Goal: Communication & Community: Connect with others

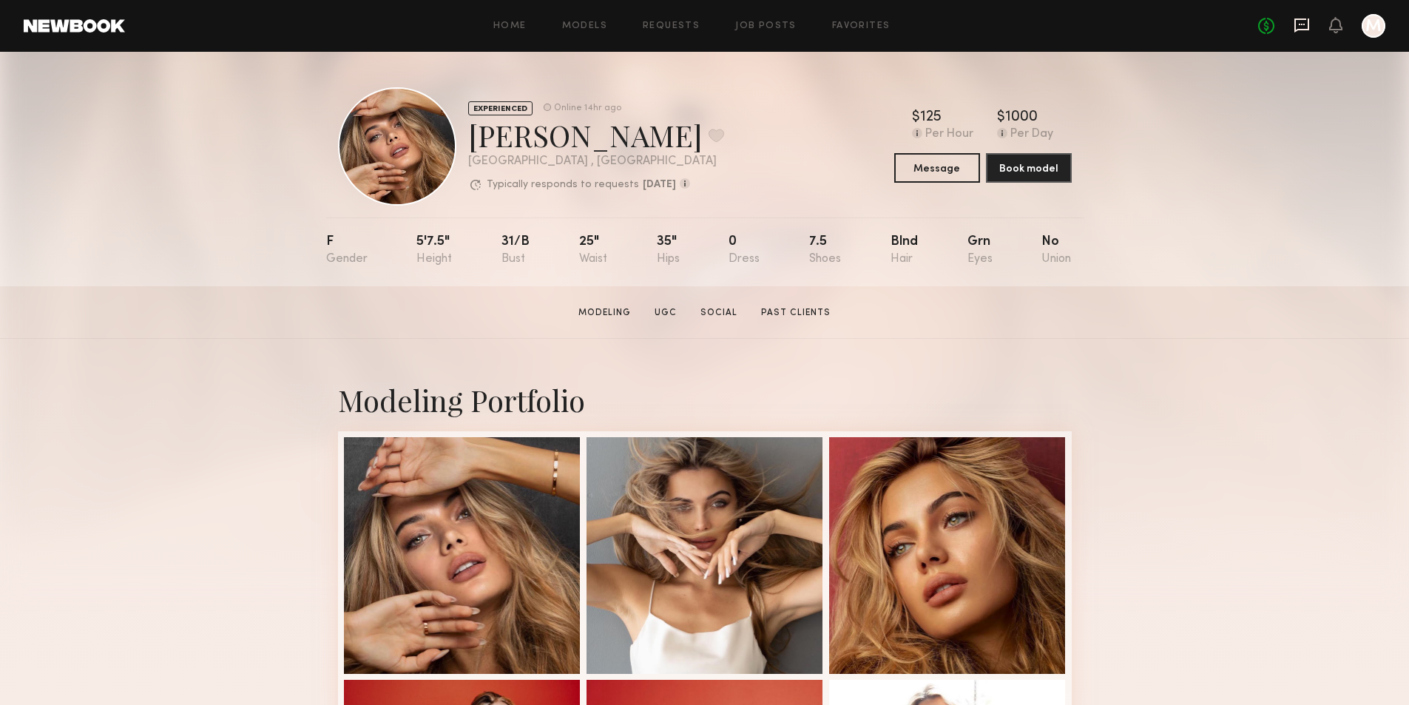
click at [1306, 27] on icon at bounding box center [1301, 25] width 16 height 16
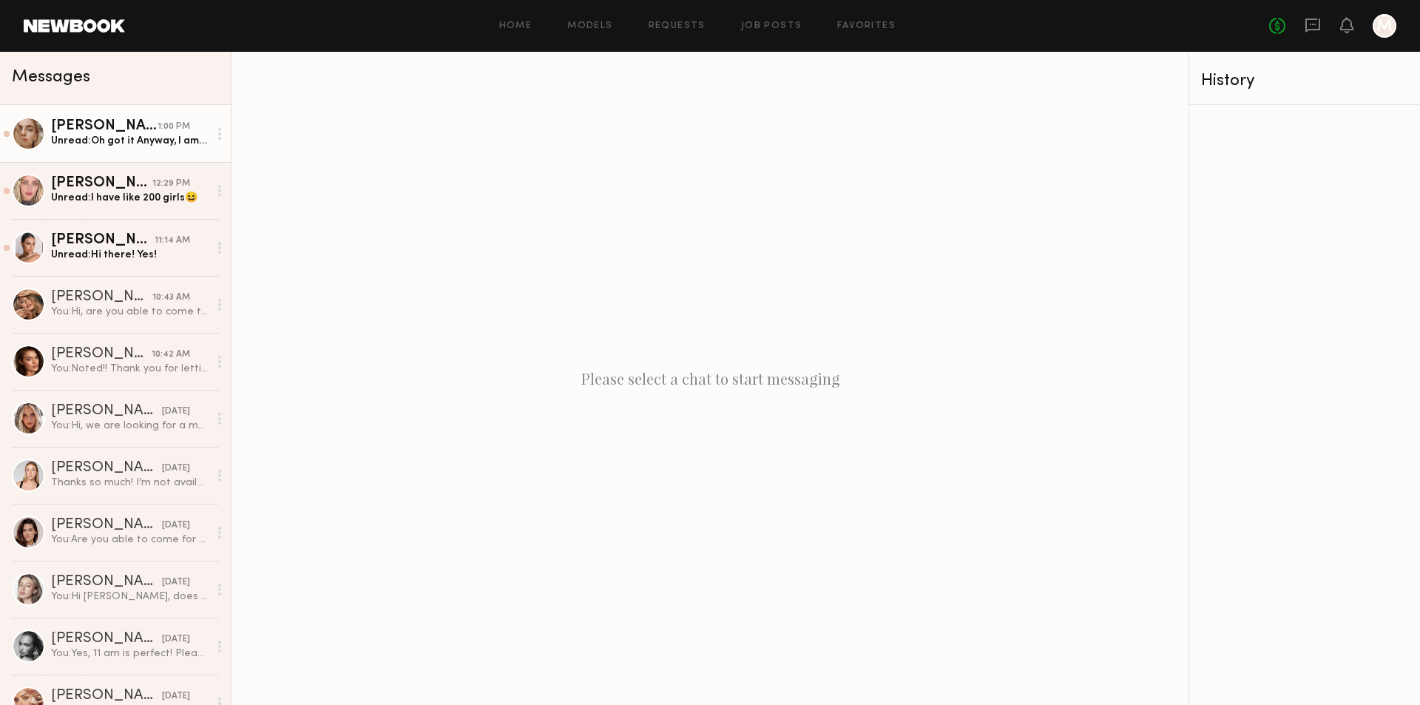
click at [140, 144] on div "Unread: Oh got it Anyway, I am available until October 22 Thanks:)" at bounding box center [129, 141] width 157 height 14
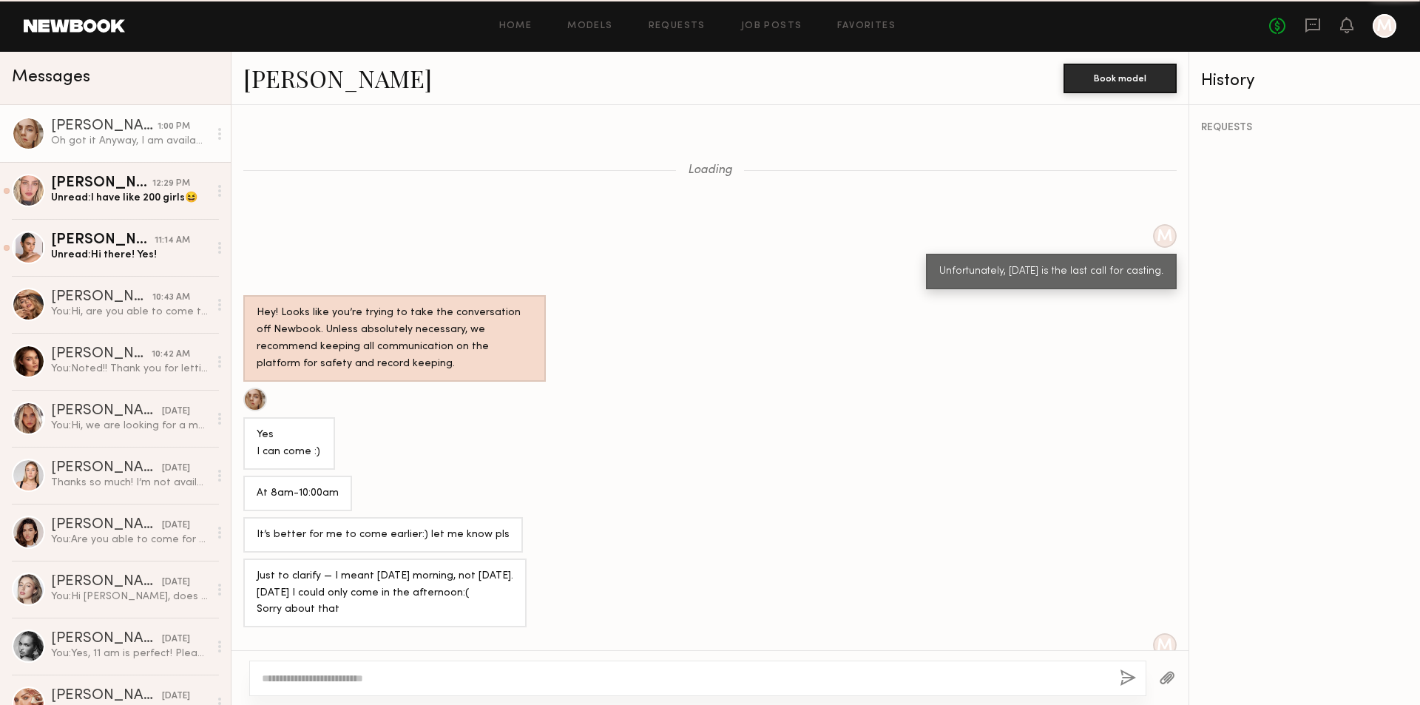
scroll to position [472, 0]
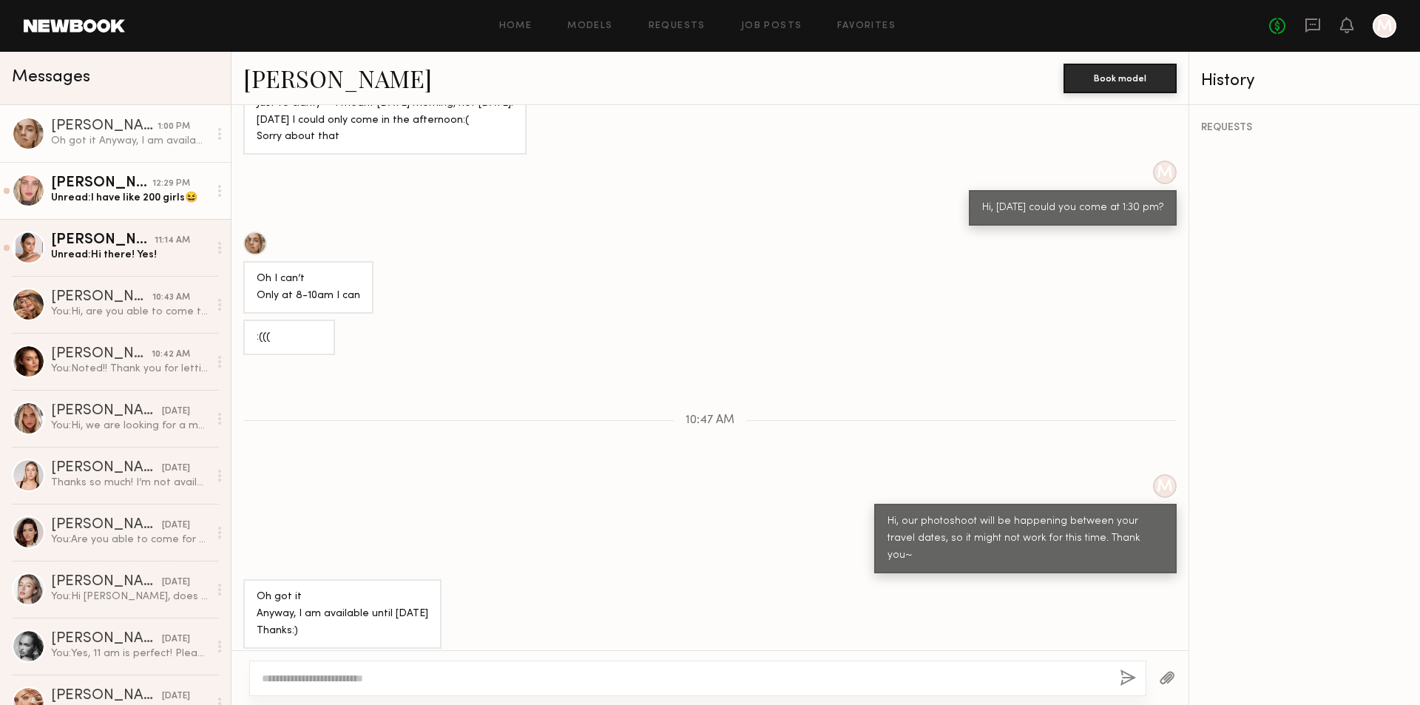
click at [136, 203] on div "Unread: I have like 200 girls😆" at bounding box center [129, 198] width 157 height 14
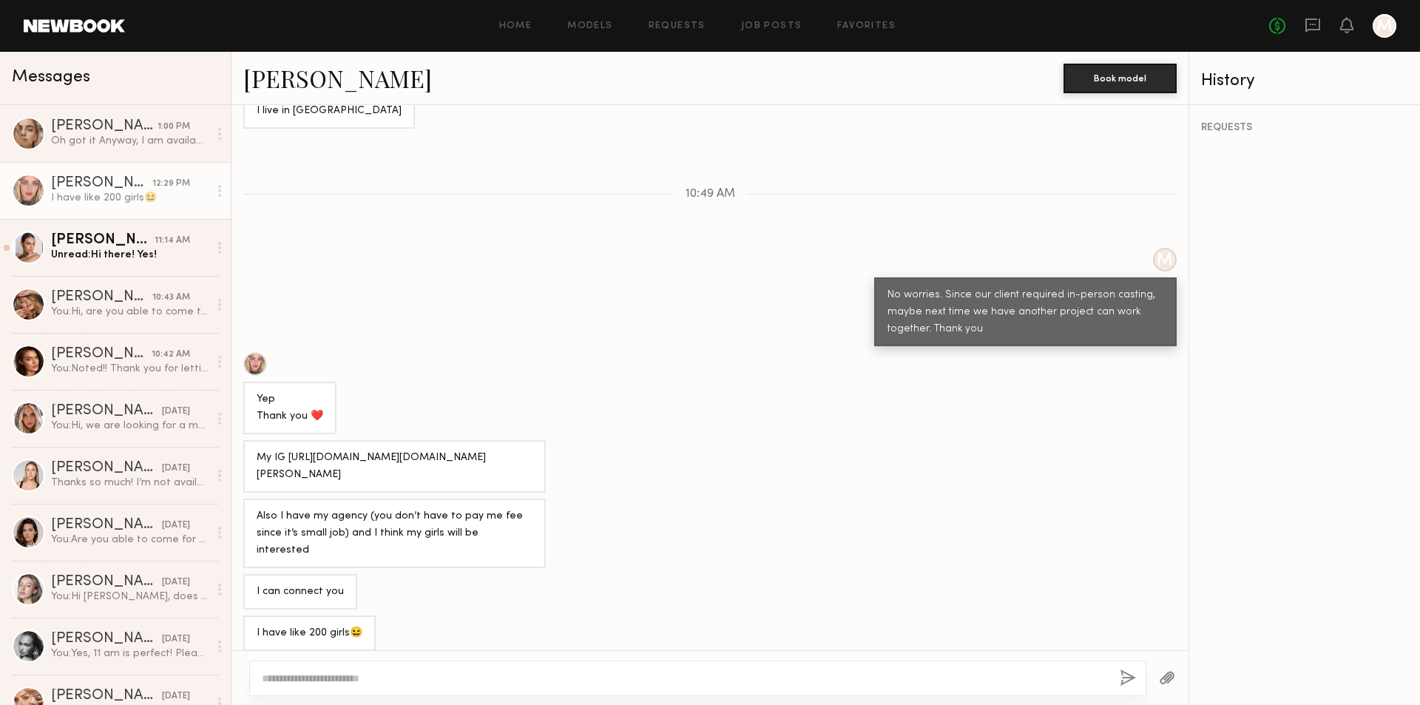
scroll to position [385, 0]
drag, startPoint x: 288, startPoint y: 461, endPoint x: 415, endPoint y: 481, distance: 128.7
click at [415, 481] on div "My IG https://www.instagram.com/sabina.kravchenko?igsh=MXRlMWF4eGhzNjZtbw==" at bounding box center [395, 464] width 276 height 34
copy div "https://www.instagram.com/sabina.kravchenko?igsh=MXRlMWF4eGhzNjZtbw=="
click at [585, 416] on div "Yep Thank you ❤️" at bounding box center [709, 391] width 957 height 82
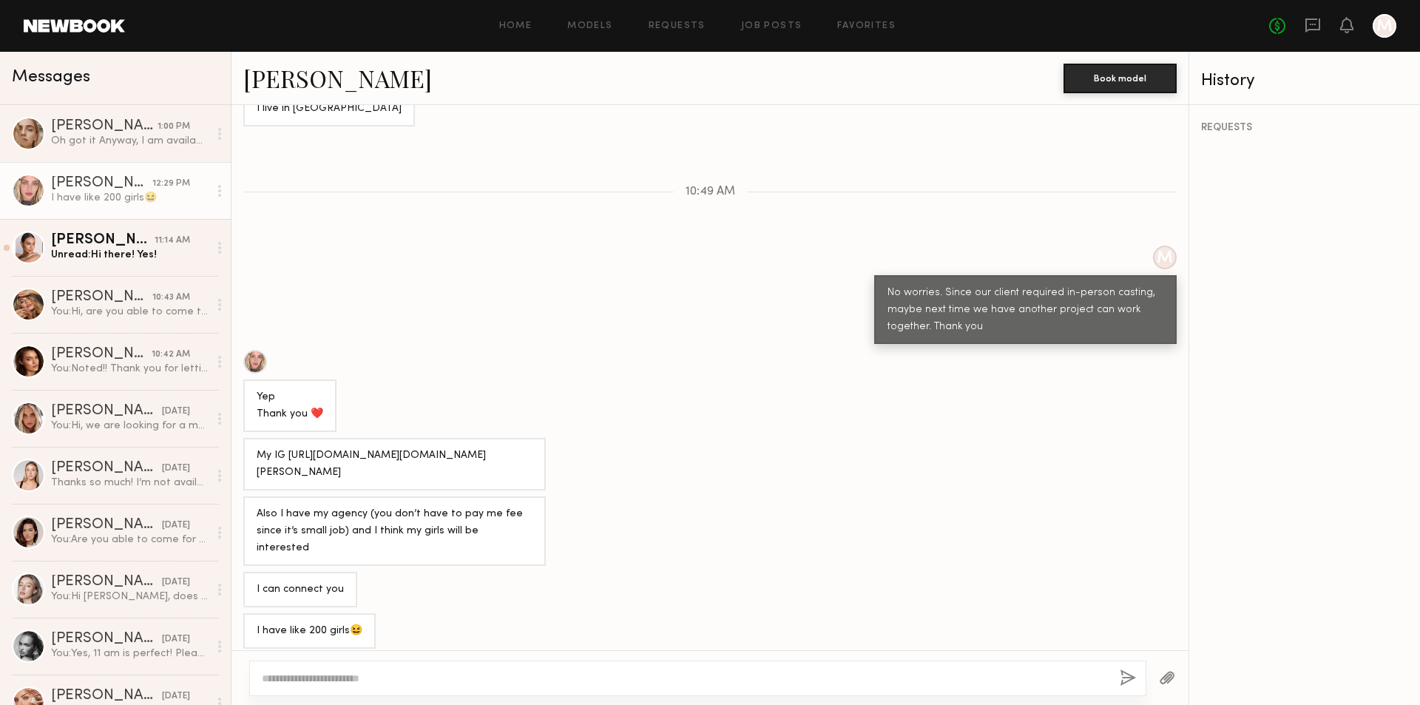
click at [378, 680] on textarea at bounding box center [685, 678] width 846 height 15
click at [789, 680] on textarea "**********" at bounding box center [685, 678] width 846 height 15
type textarea "**********"
click at [1133, 680] on button "button" at bounding box center [1127, 678] width 16 height 18
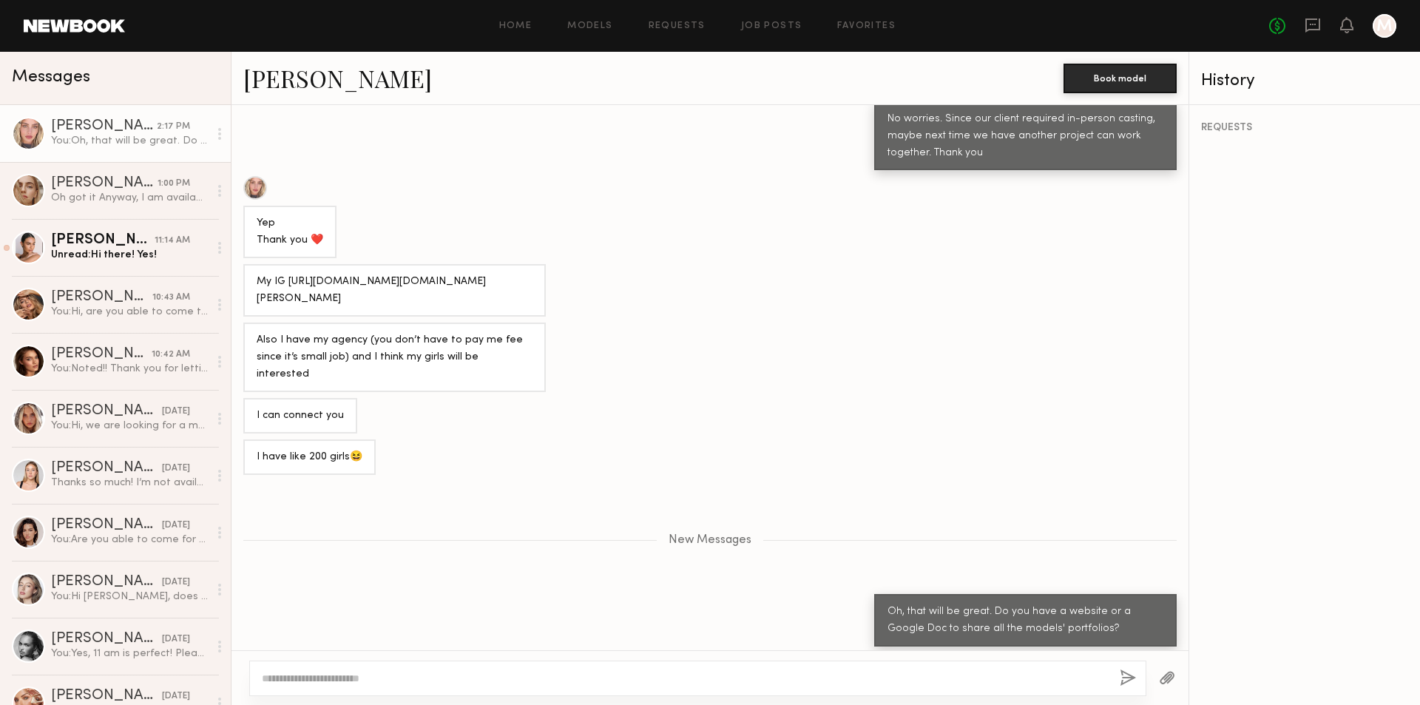
click at [841, 675] on textarea at bounding box center [685, 678] width 846 height 15
type textarea "*"
click at [139, 248] on div "[PERSON_NAME]" at bounding box center [103, 240] width 104 height 15
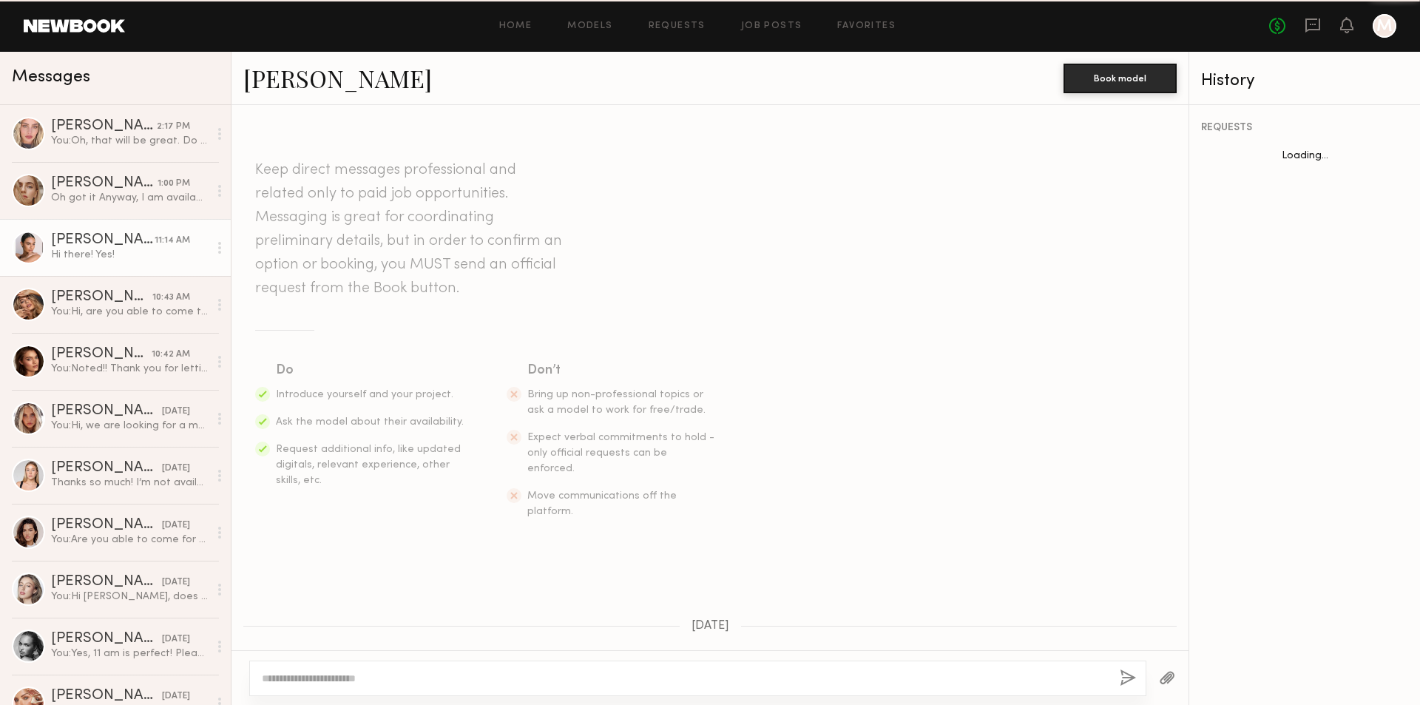
scroll to position [265, 0]
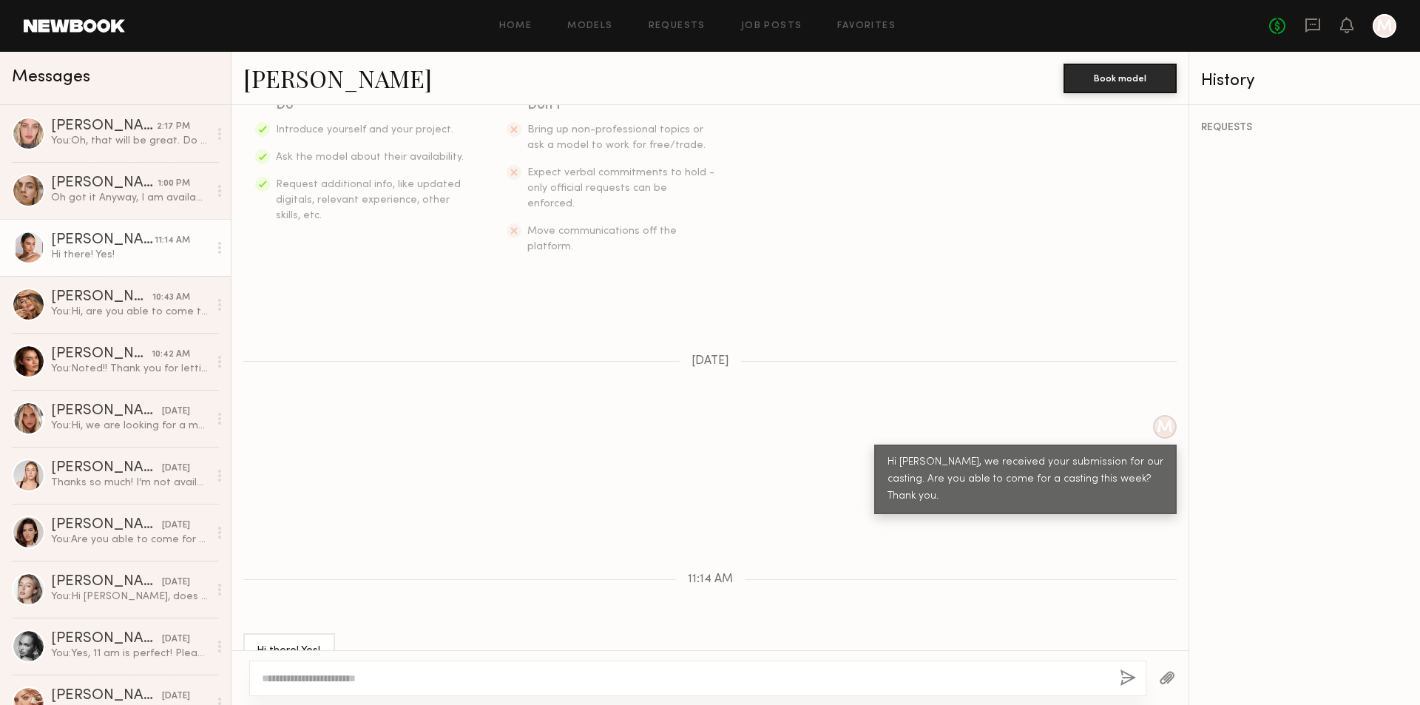
click at [163, 253] on div "Hi there! Yes!" at bounding box center [129, 255] width 157 height 14
click at [92, 243] on div "[PERSON_NAME]" at bounding box center [103, 240] width 104 height 15
click at [279, 77] on link "[PERSON_NAME]" at bounding box center [337, 78] width 189 height 32
click at [160, 137] on div "You: Oh, that will be great. Do you have a website or a Google Doc to share all…" at bounding box center [129, 141] width 157 height 14
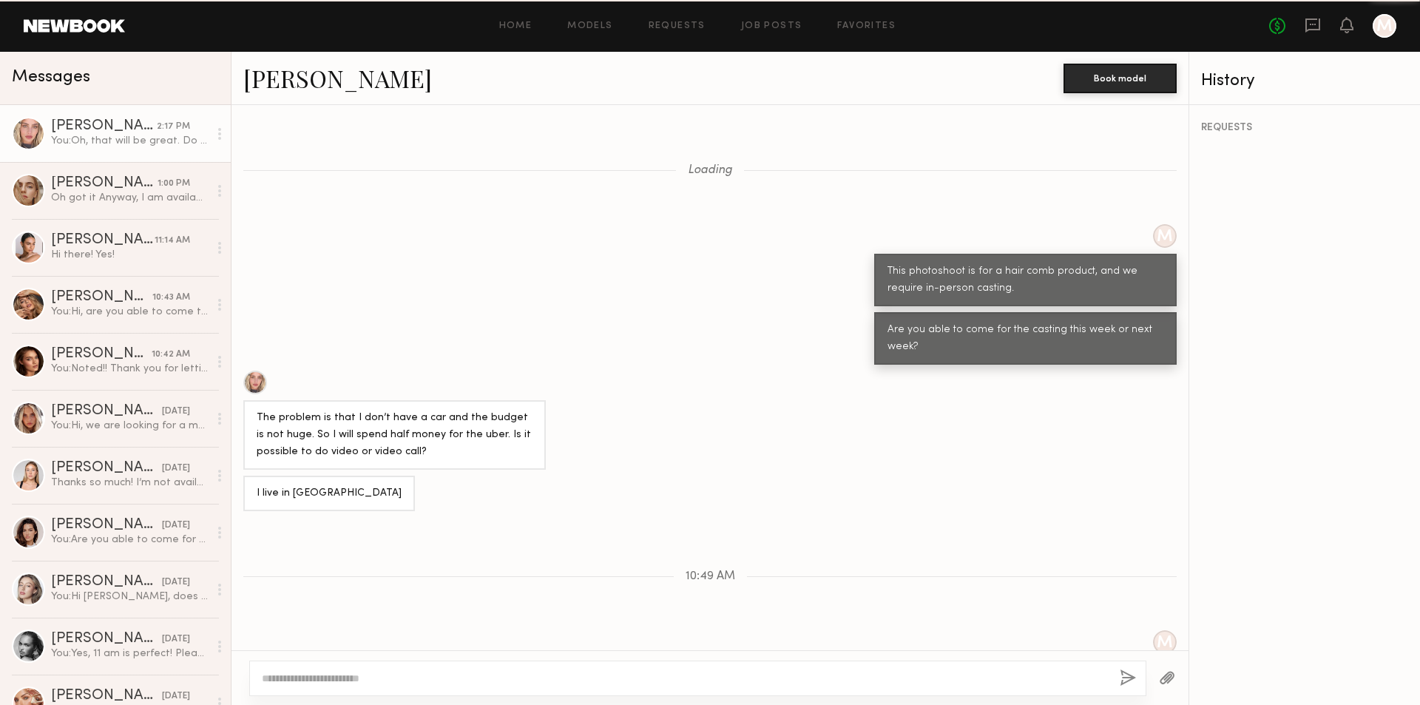
scroll to position [514, 0]
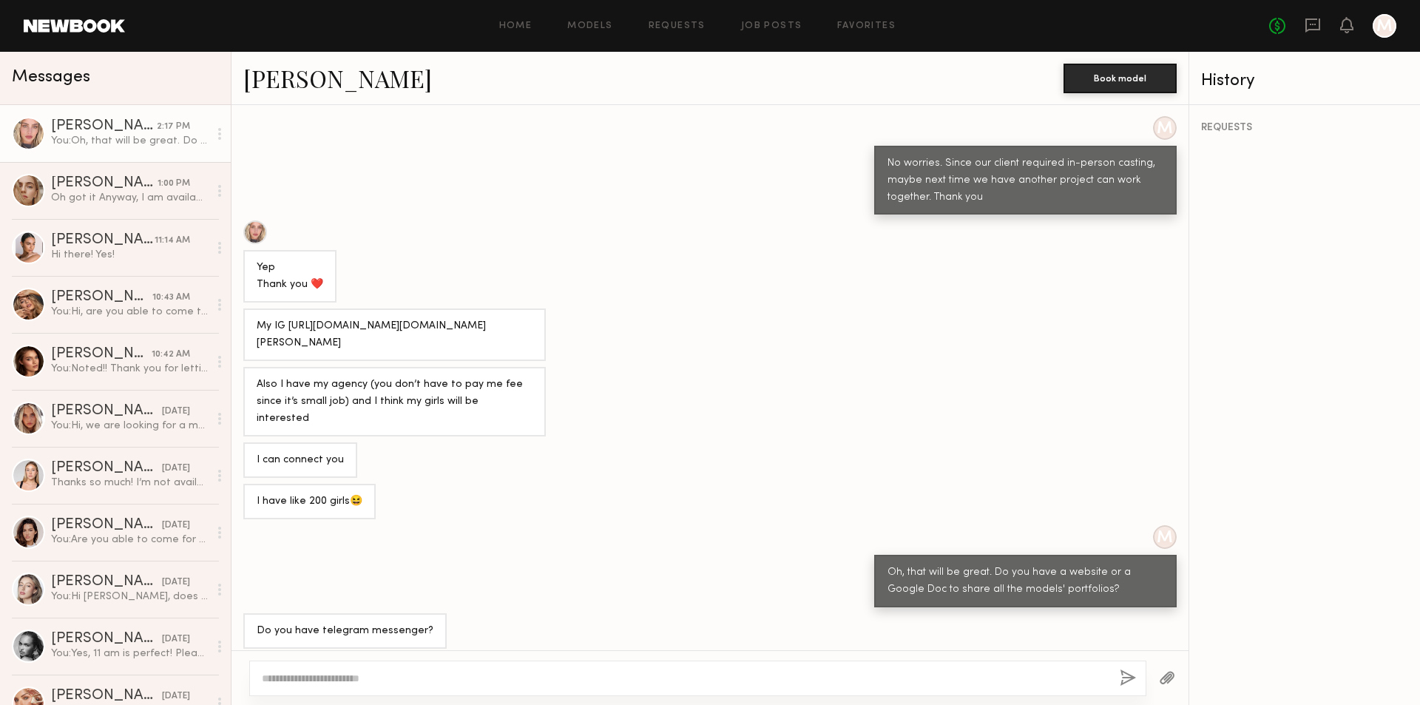
click at [378, 671] on textarea at bounding box center [685, 678] width 846 height 15
type textarea "*"
click at [378, 671] on textarea "**********" at bounding box center [685, 678] width 846 height 15
click at [507, 677] on textarea "**********" at bounding box center [685, 678] width 846 height 15
click at [291, 680] on textarea "**********" at bounding box center [685, 678] width 846 height 15
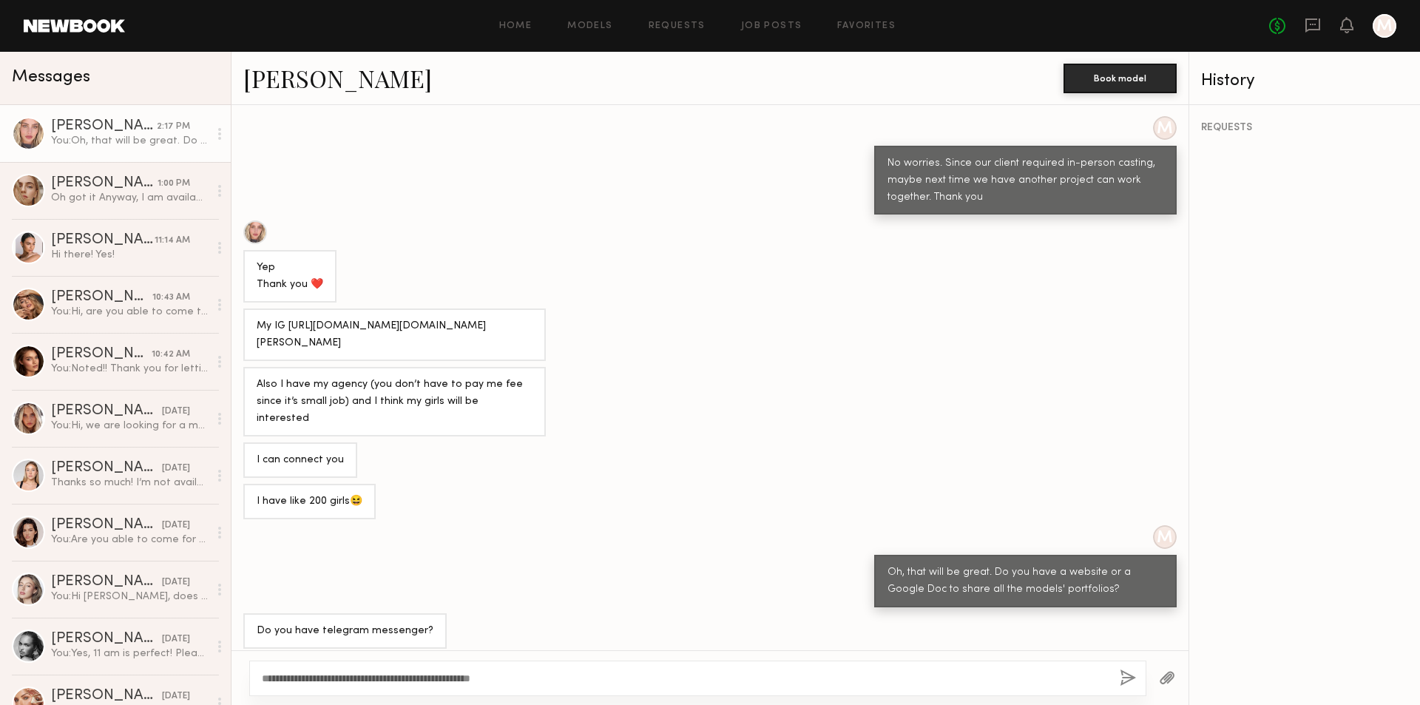
click at [560, 679] on textarea "**********" at bounding box center [685, 678] width 846 height 15
type textarea "**********"
click at [1128, 676] on button "button" at bounding box center [1127, 678] width 16 height 18
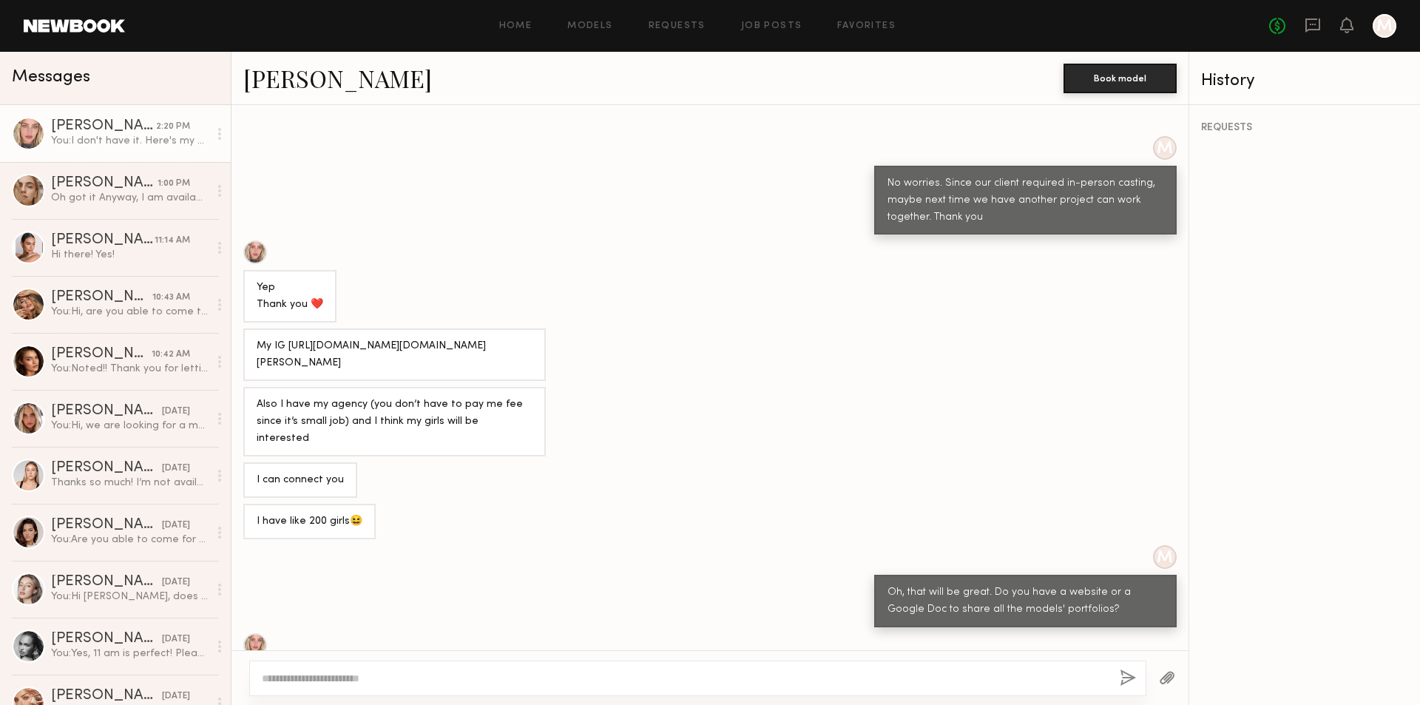
scroll to position [455, 0]
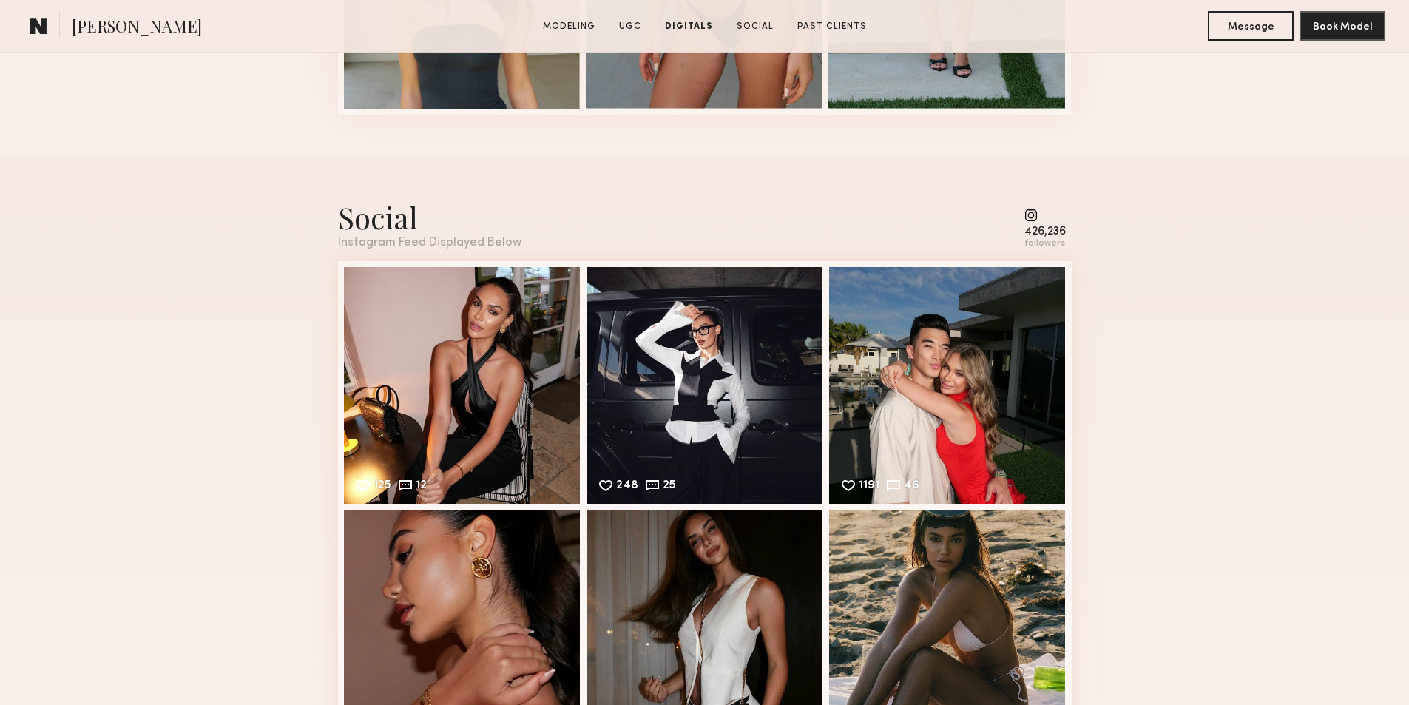
scroll to position [4141, 0]
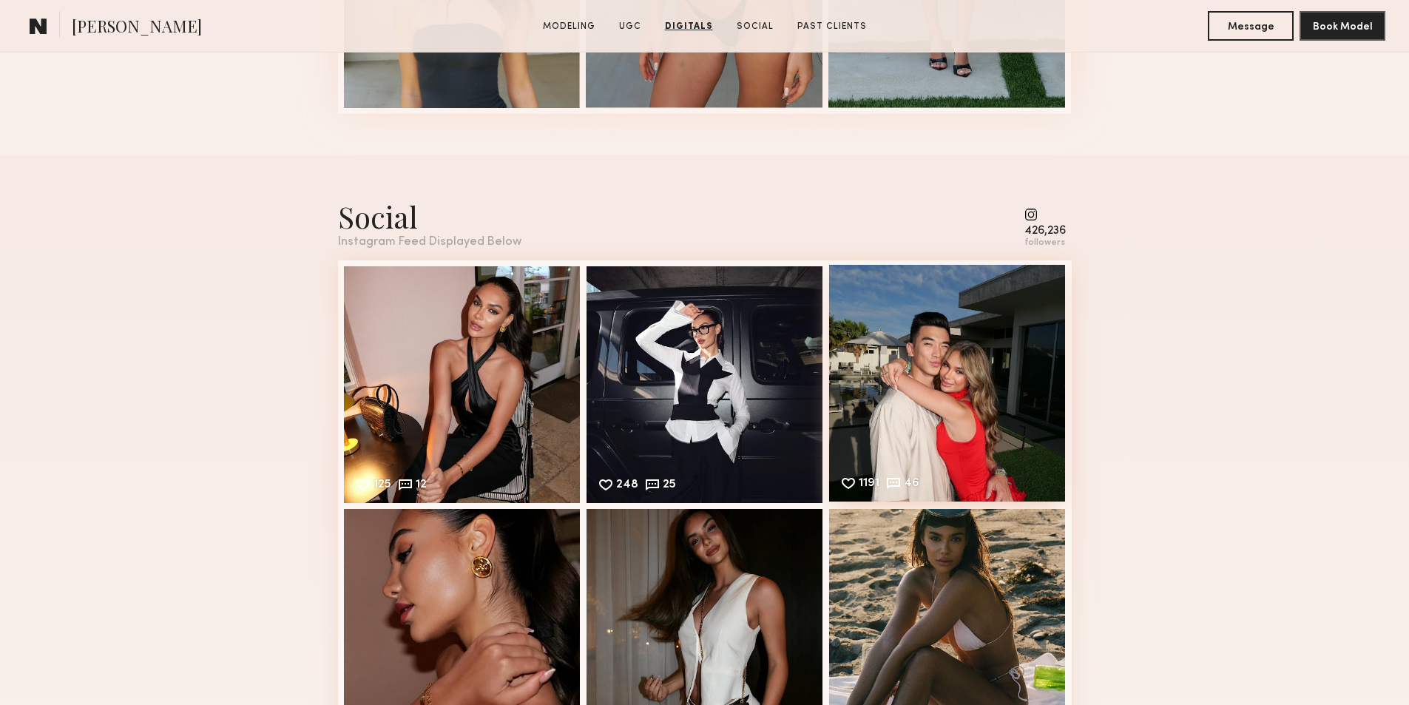
click at [976, 447] on div "1191 46 Likes & comments displayed to show model’s engagement" at bounding box center [947, 383] width 237 height 237
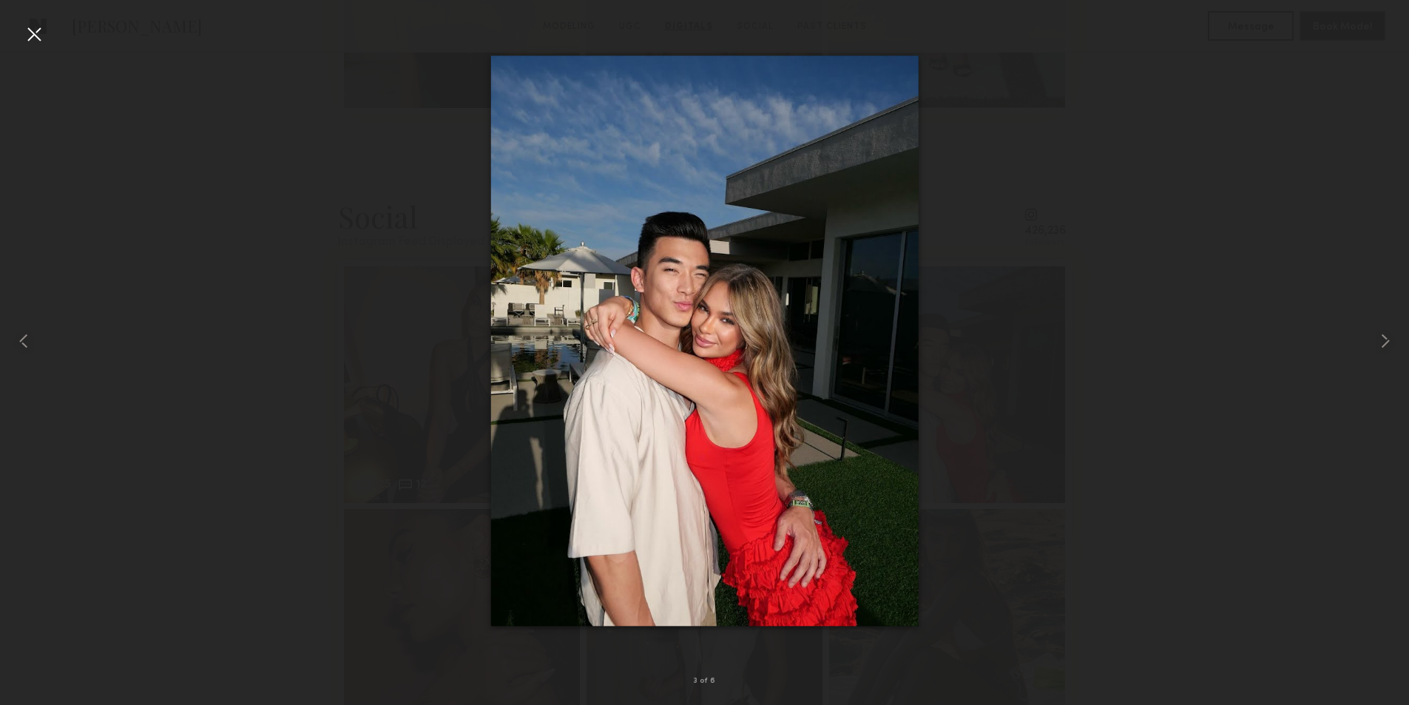
click at [827, 442] on img at bounding box center [703, 340] width 427 height 570
click at [1335, 358] on div at bounding box center [704, 341] width 1409 height 634
click at [32, 40] on div at bounding box center [34, 34] width 24 height 24
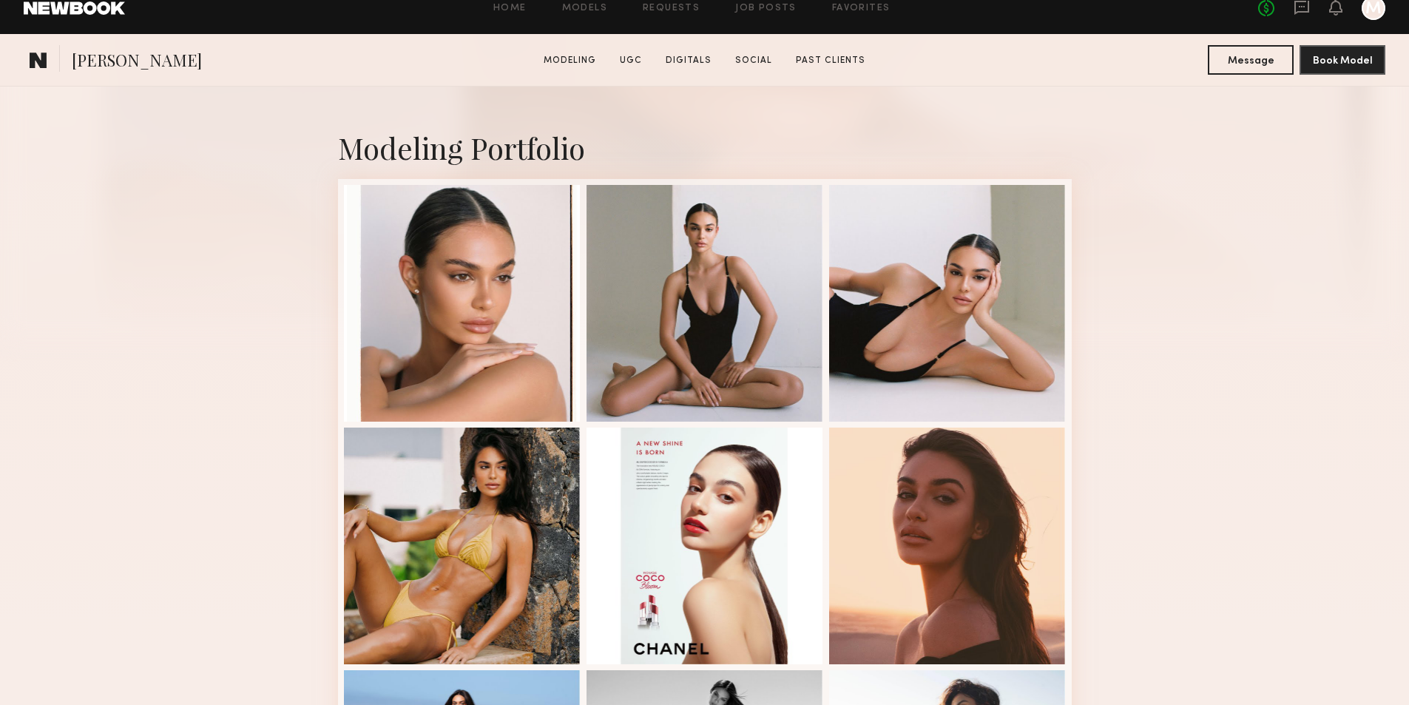
scroll to position [296, 0]
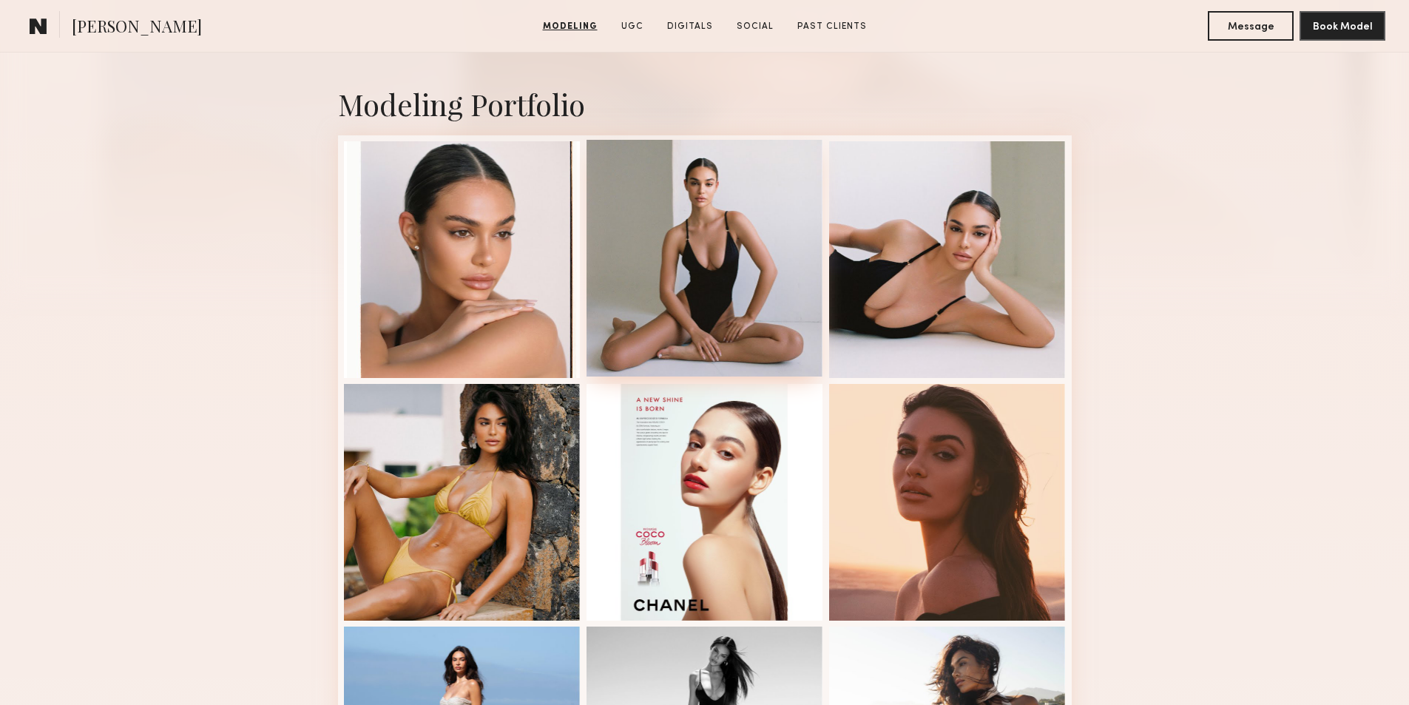
click at [719, 299] on div at bounding box center [704, 258] width 237 height 237
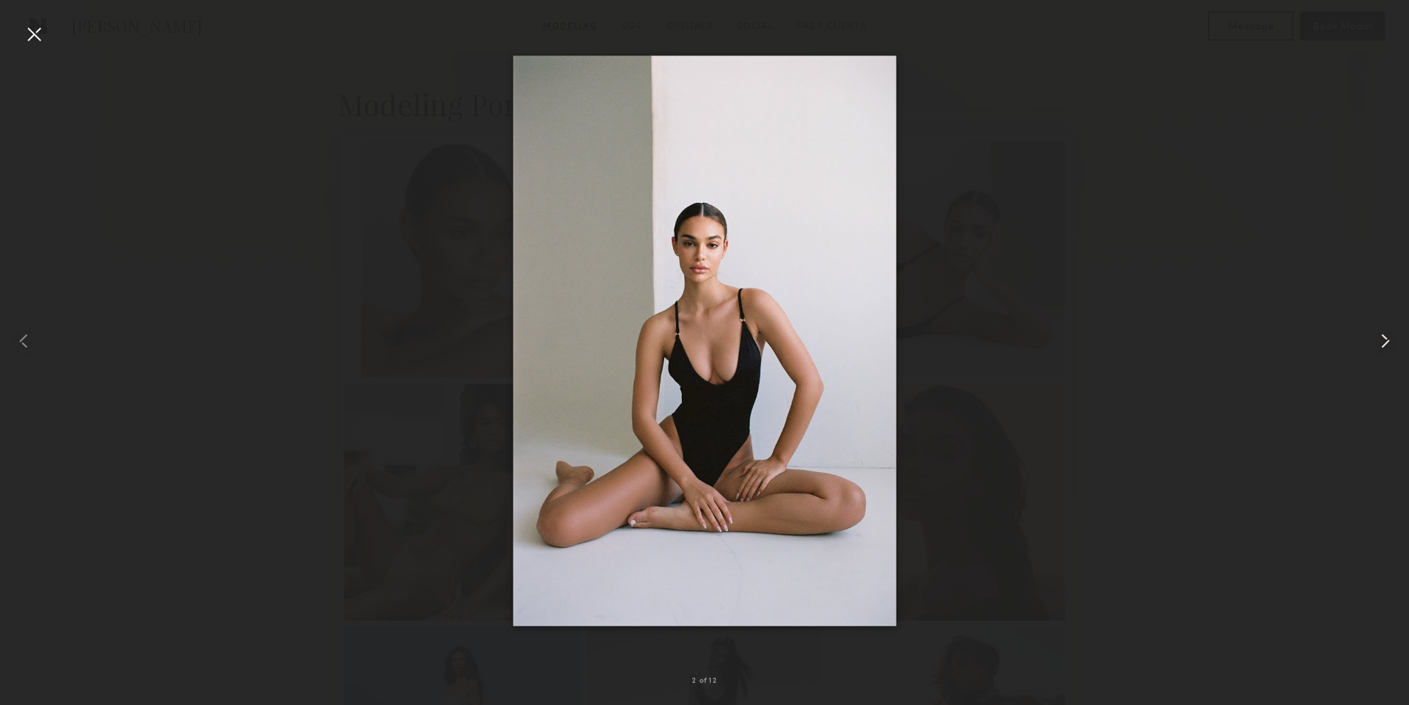
click at [1387, 343] on common-icon at bounding box center [1385, 341] width 24 height 24
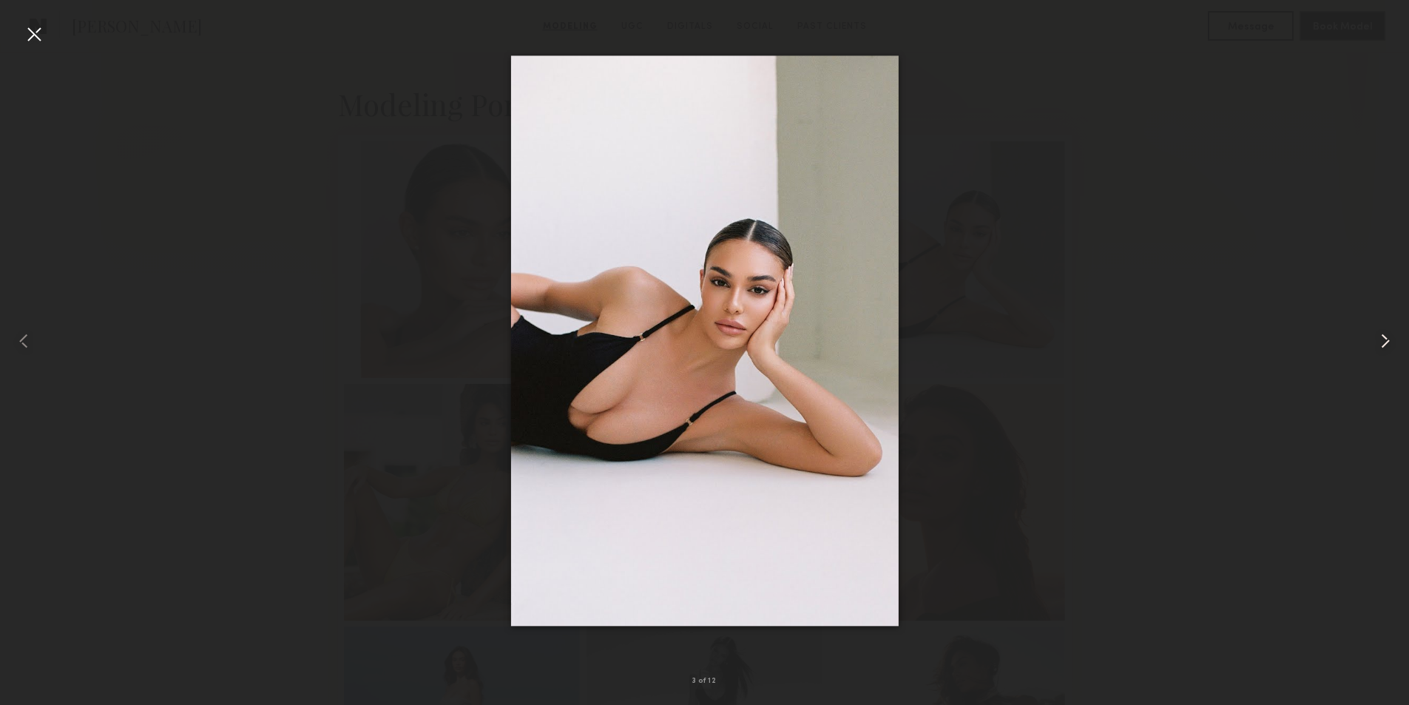
click at [1387, 343] on common-icon at bounding box center [1385, 341] width 24 height 24
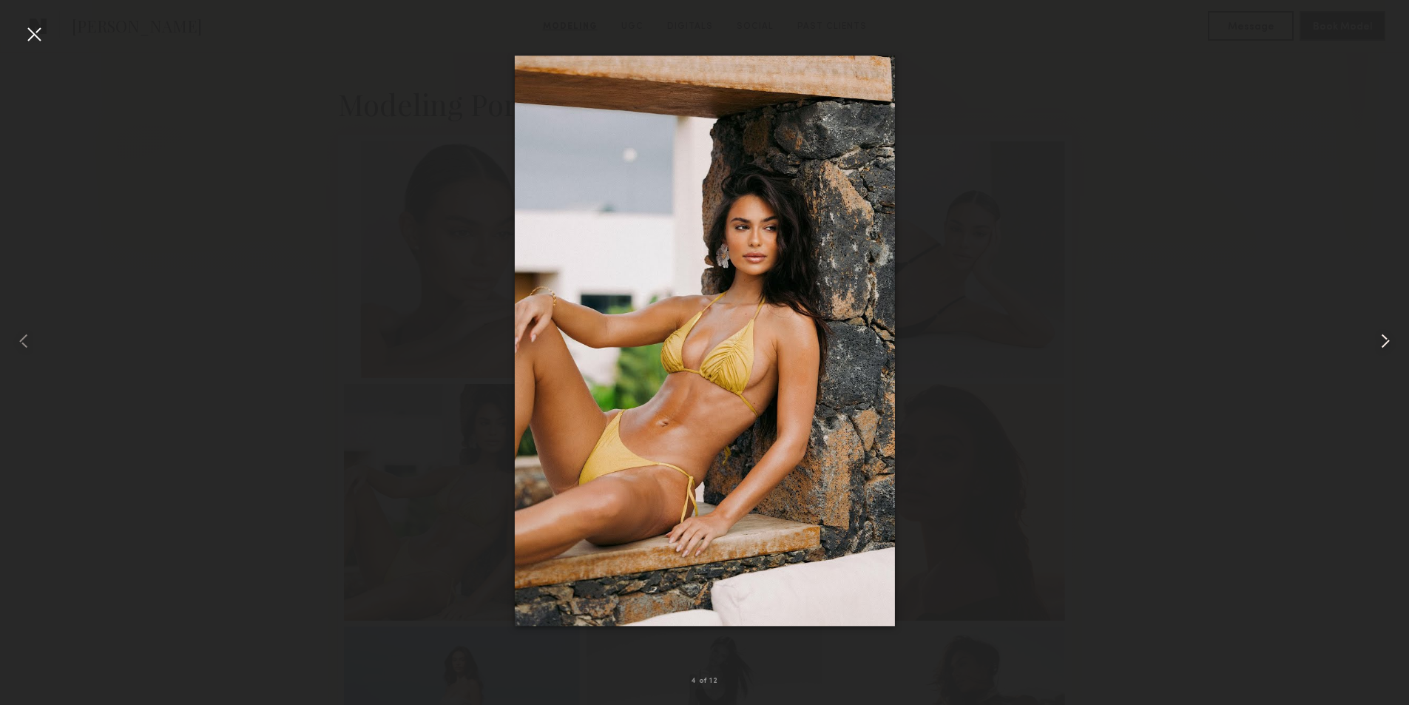
click at [1387, 343] on common-icon at bounding box center [1385, 341] width 24 height 24
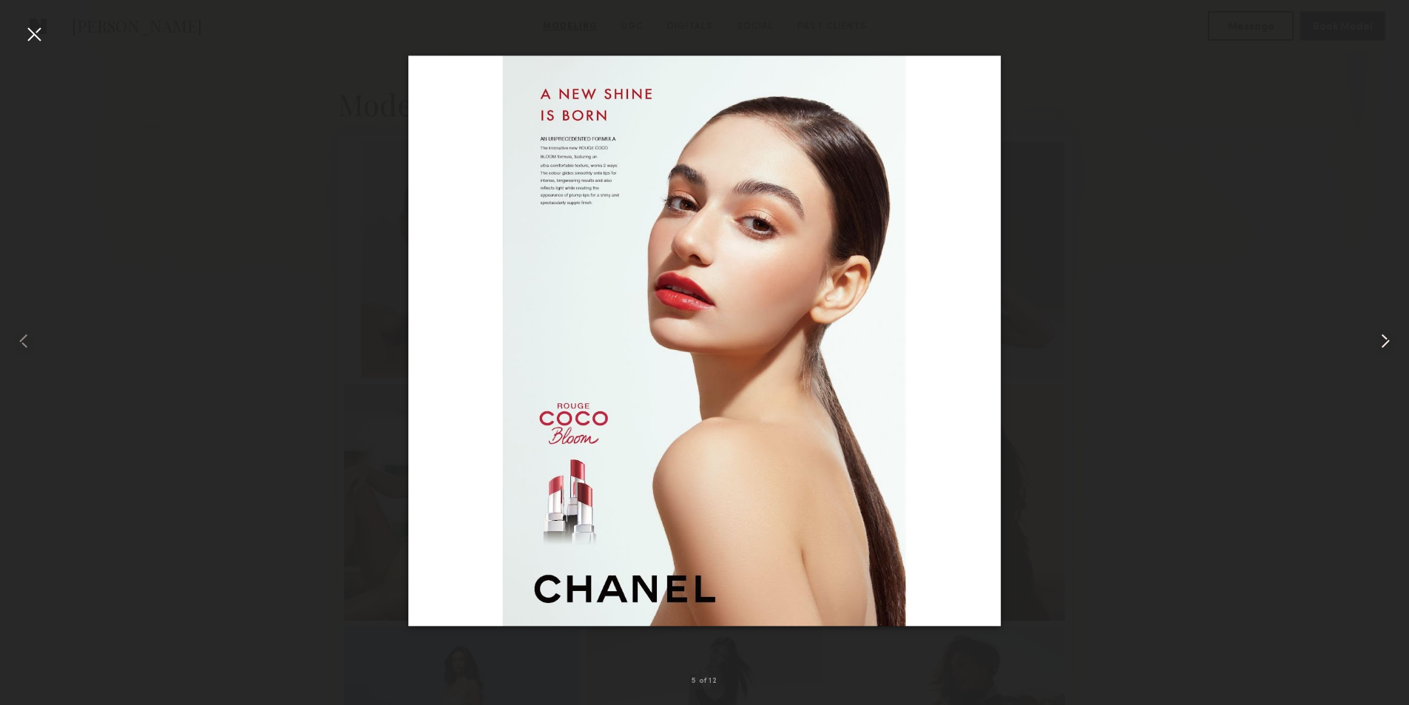
click at [1387, 343] on common-icon at bounding box center [1385, 341] width 24 height 24
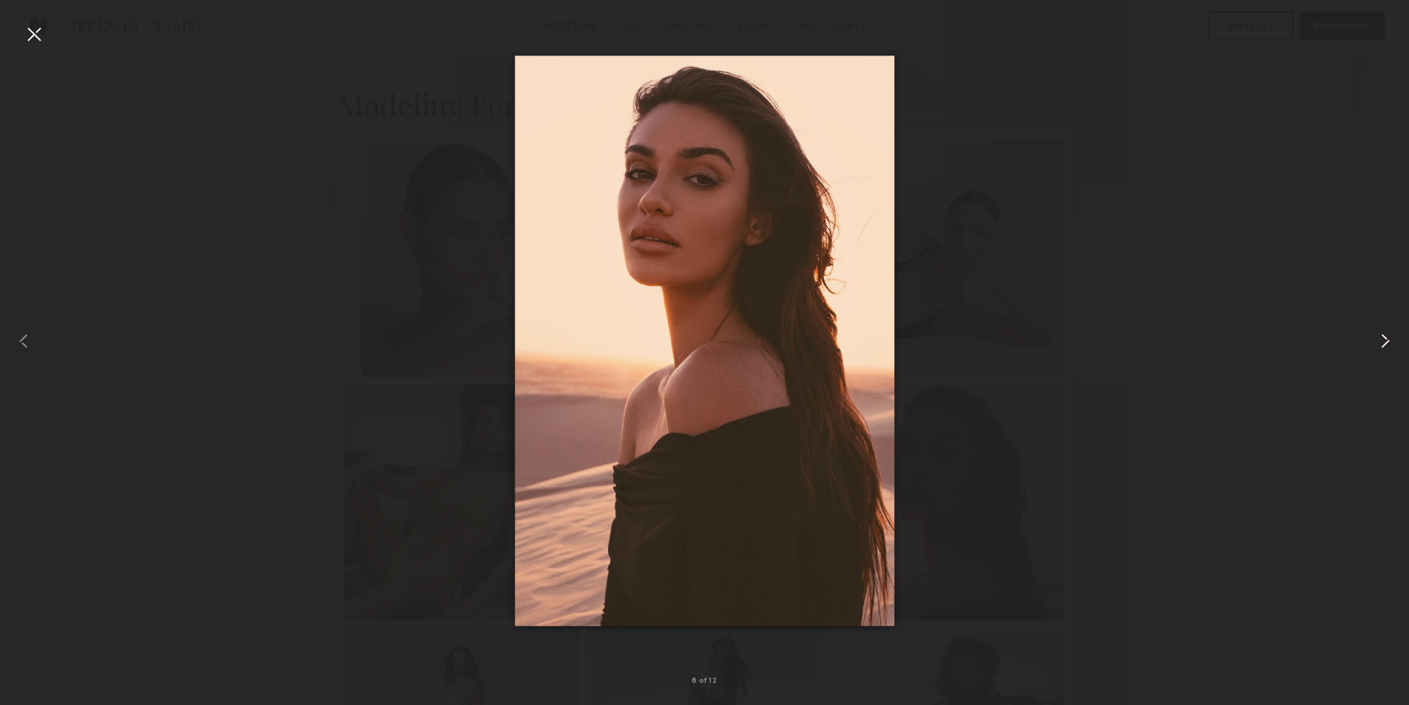
click at [1387, 343] on common-icon at bounding box center [1385, 341] width 24 height 24
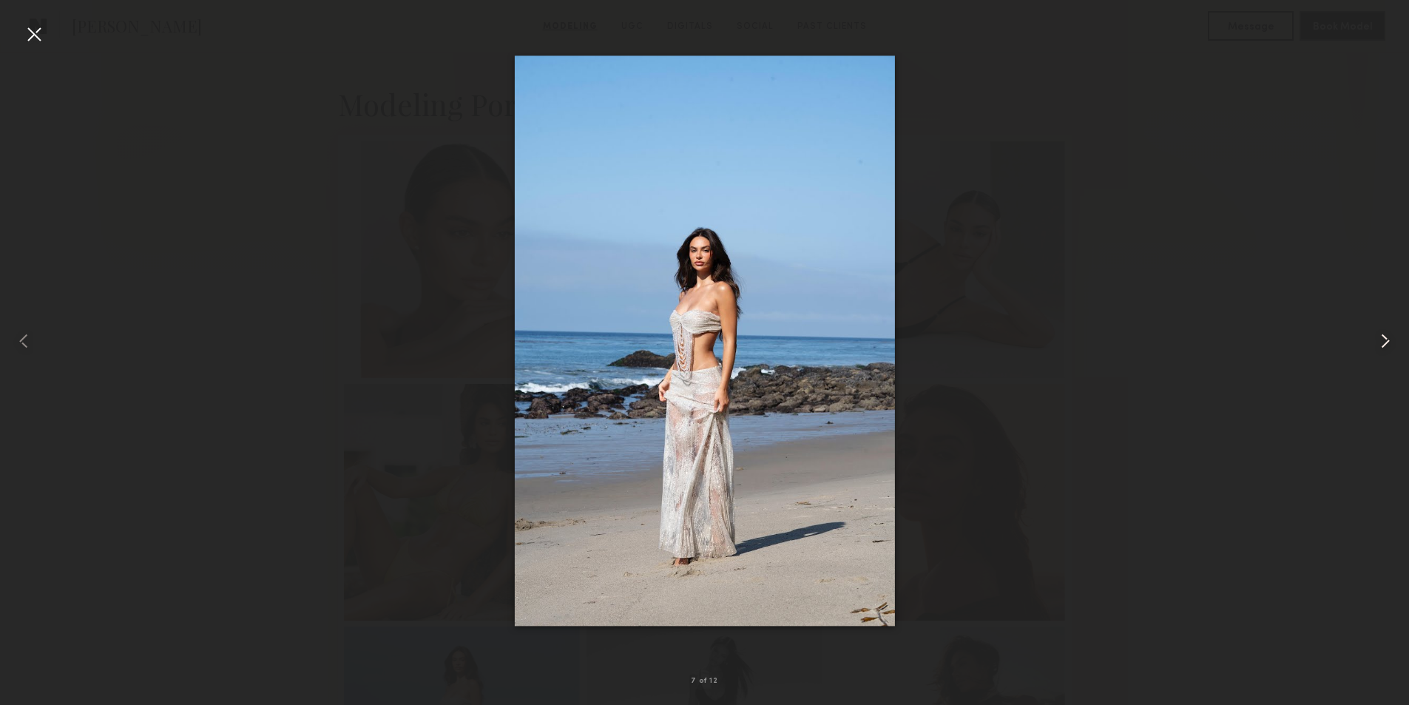
click at [1387, 343] on common-icon at bounding box center [1385, 341] width 24 height 24
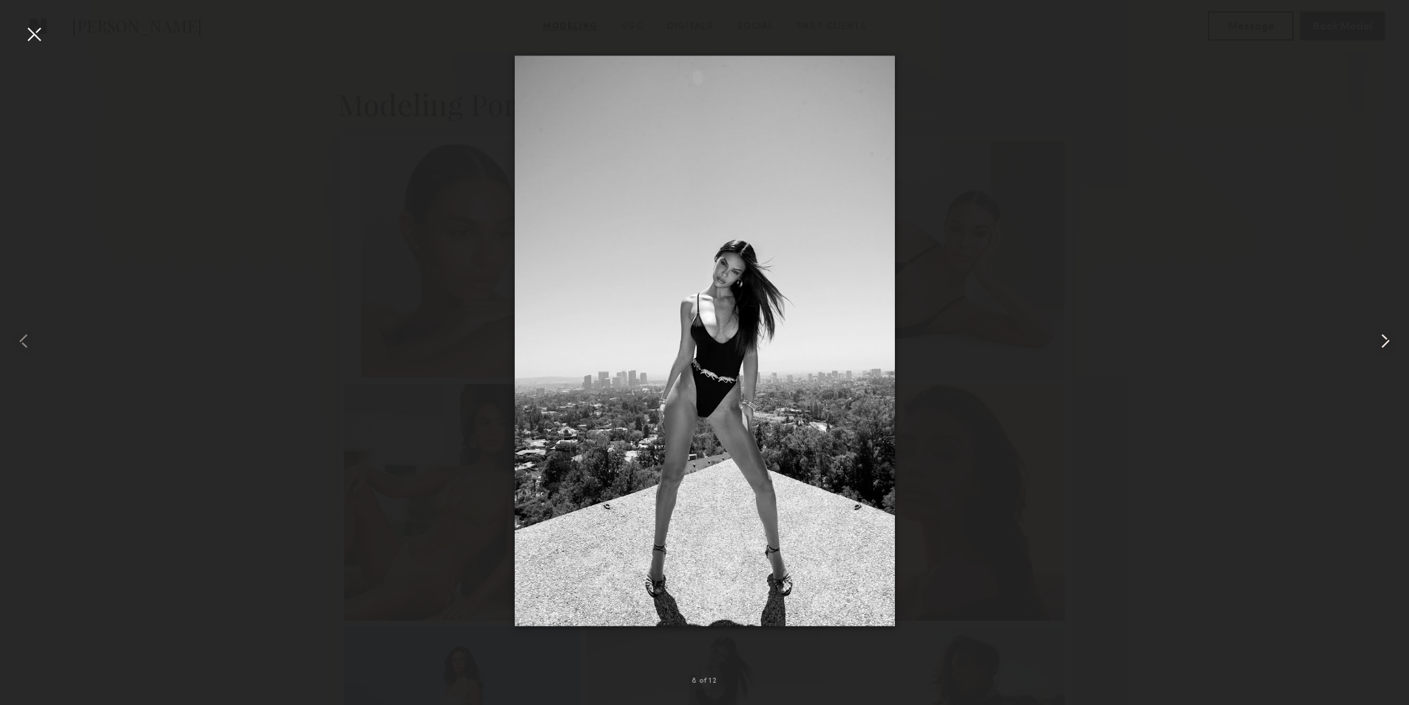
click at [1387, 343] on common-icon at bounding box center [1385, 341] width 24 height 24
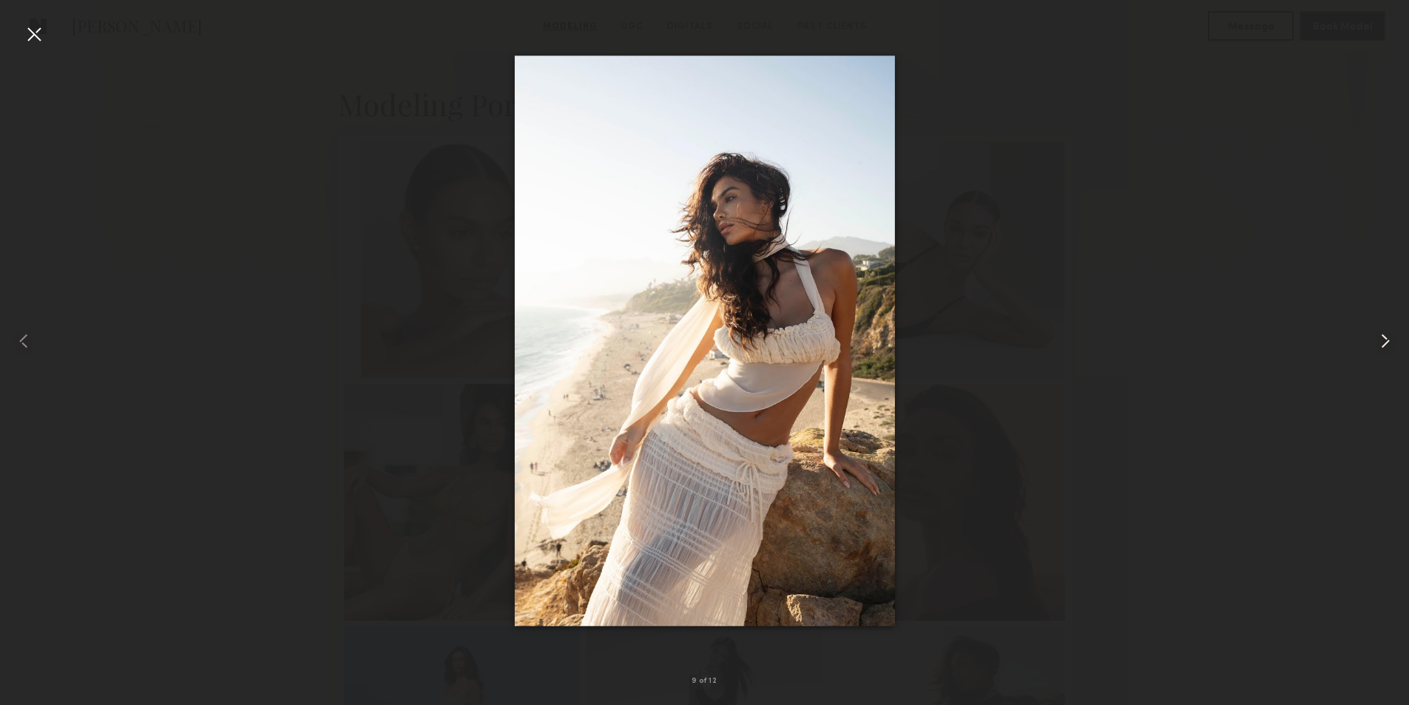
click at [1387, 343] on common-icon at bounding box center [1385, 341] width 24 height 24
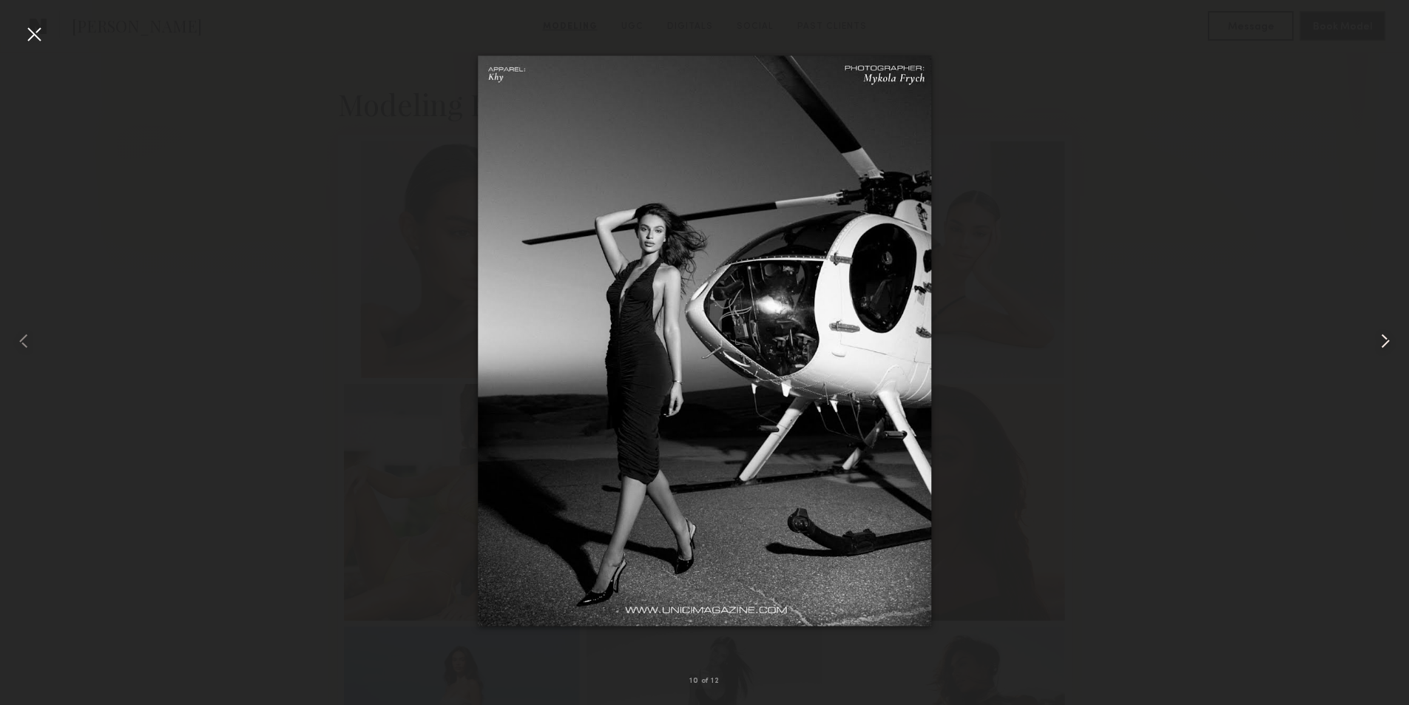
click at [1387, 343] on common-icon at bounding box center [1385, 341] width 24 height 24
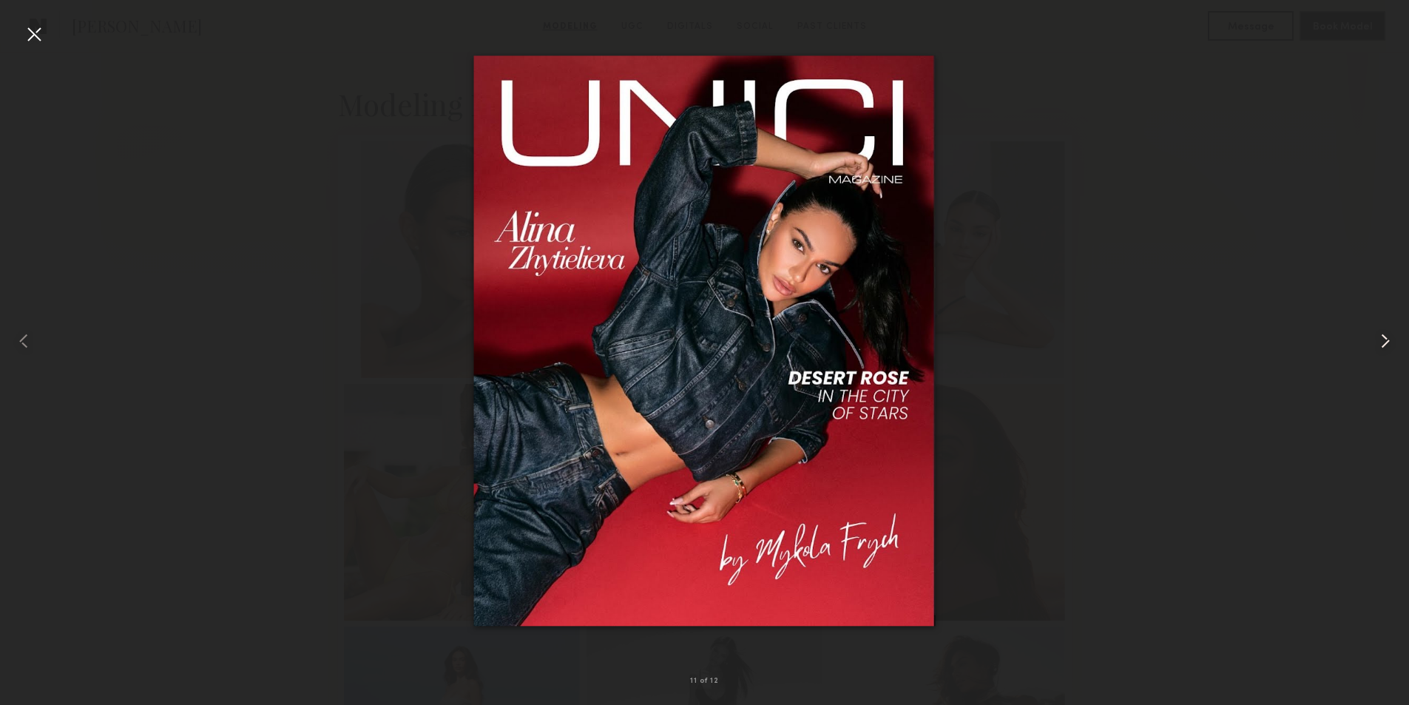
click at [1387, 343] on common-icon at bounding box center [1385, 341] width 24 height 24
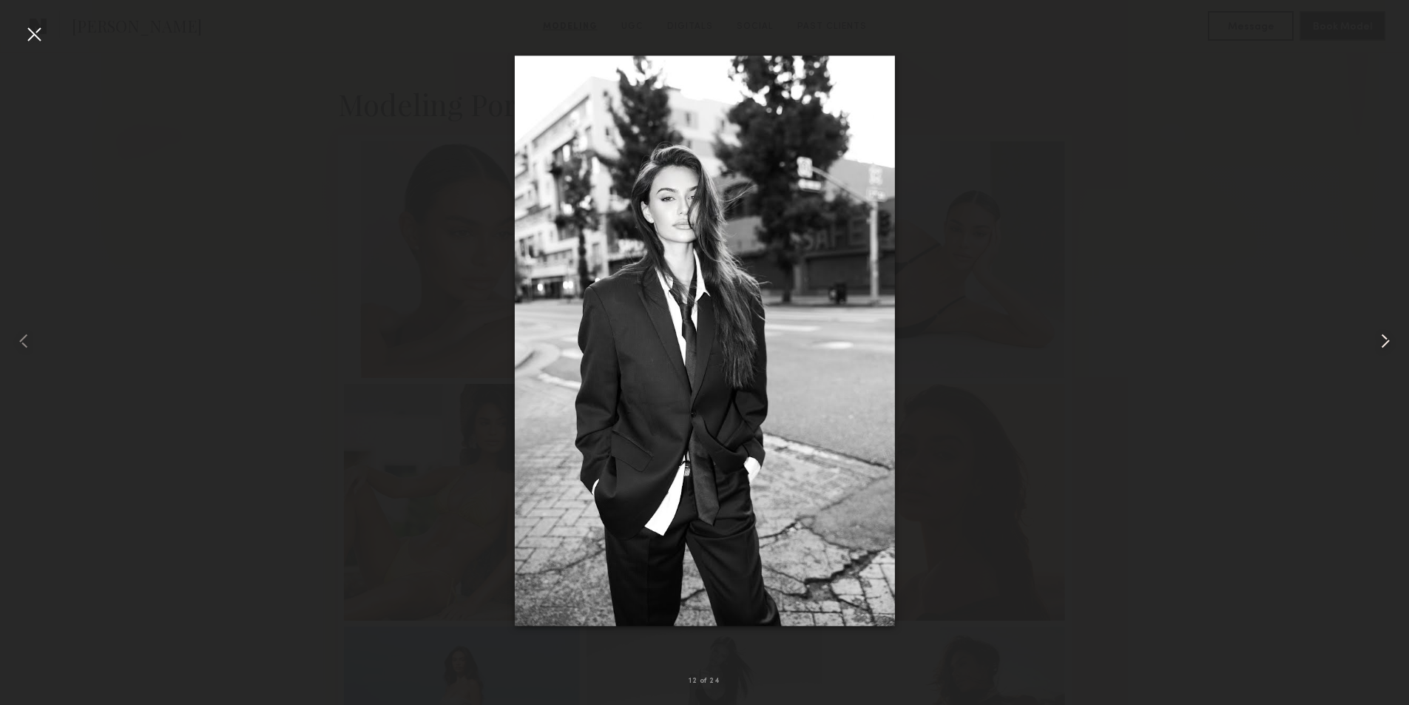
click at [1387, 343] on common-icon at bounding box center [1385, 341] width 24 height 24
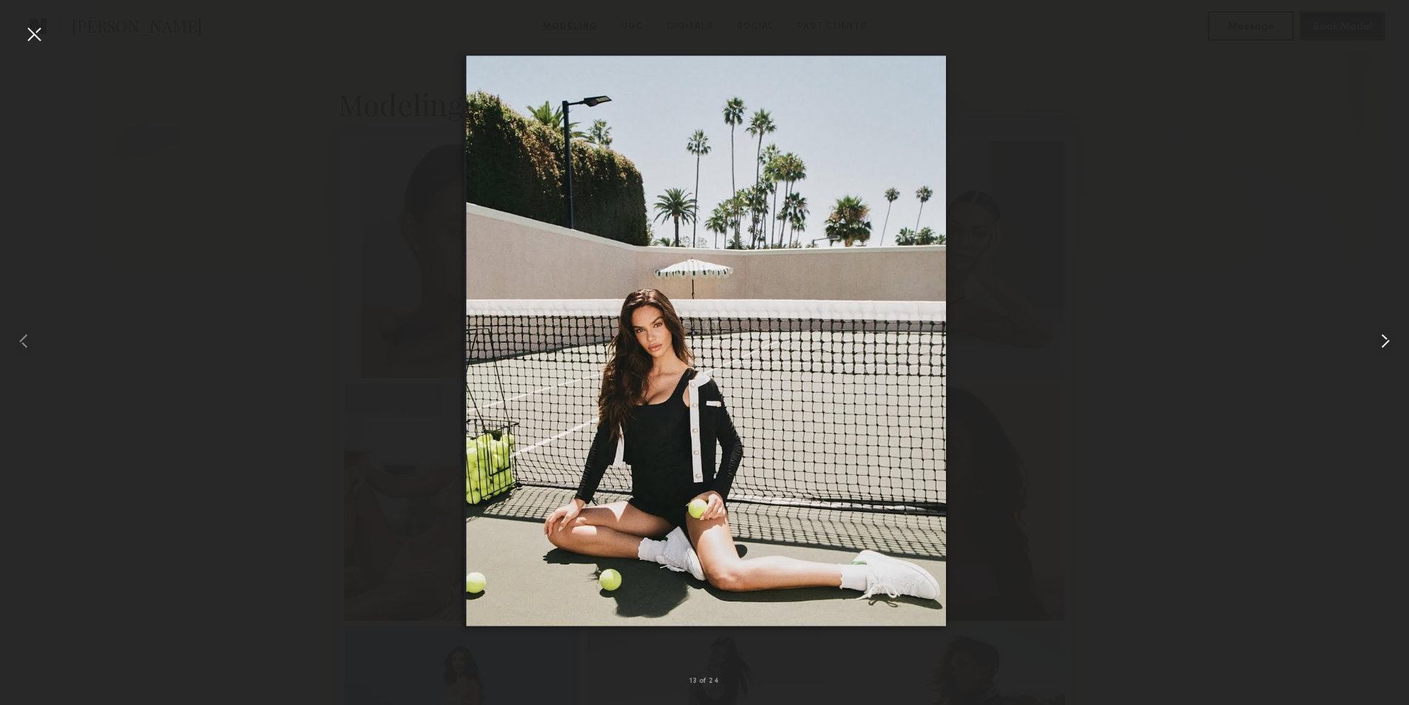
click at [1387, 343] on common-icon at bounding box center [1385, 341] width 24 height 24
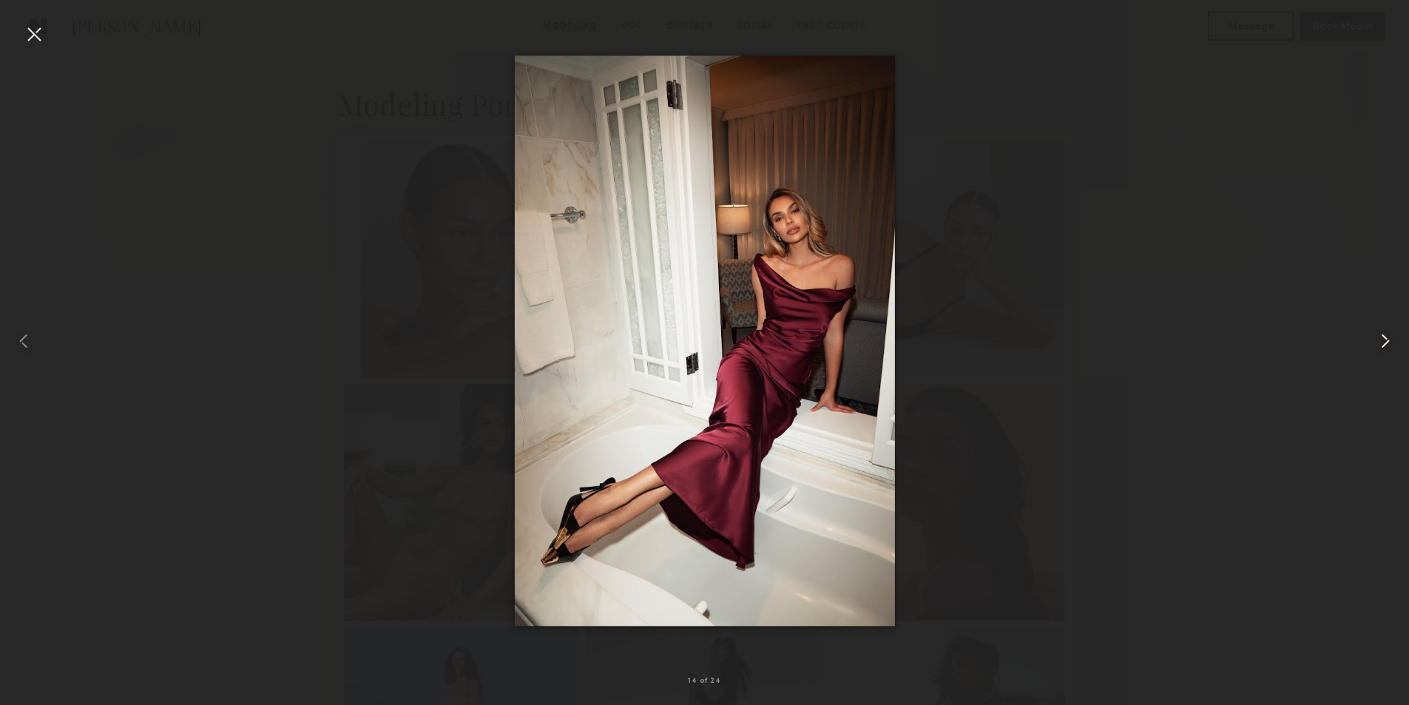
click at [1387, 343] on common-icon at bounding box center [1385, 341] width 24 height 24
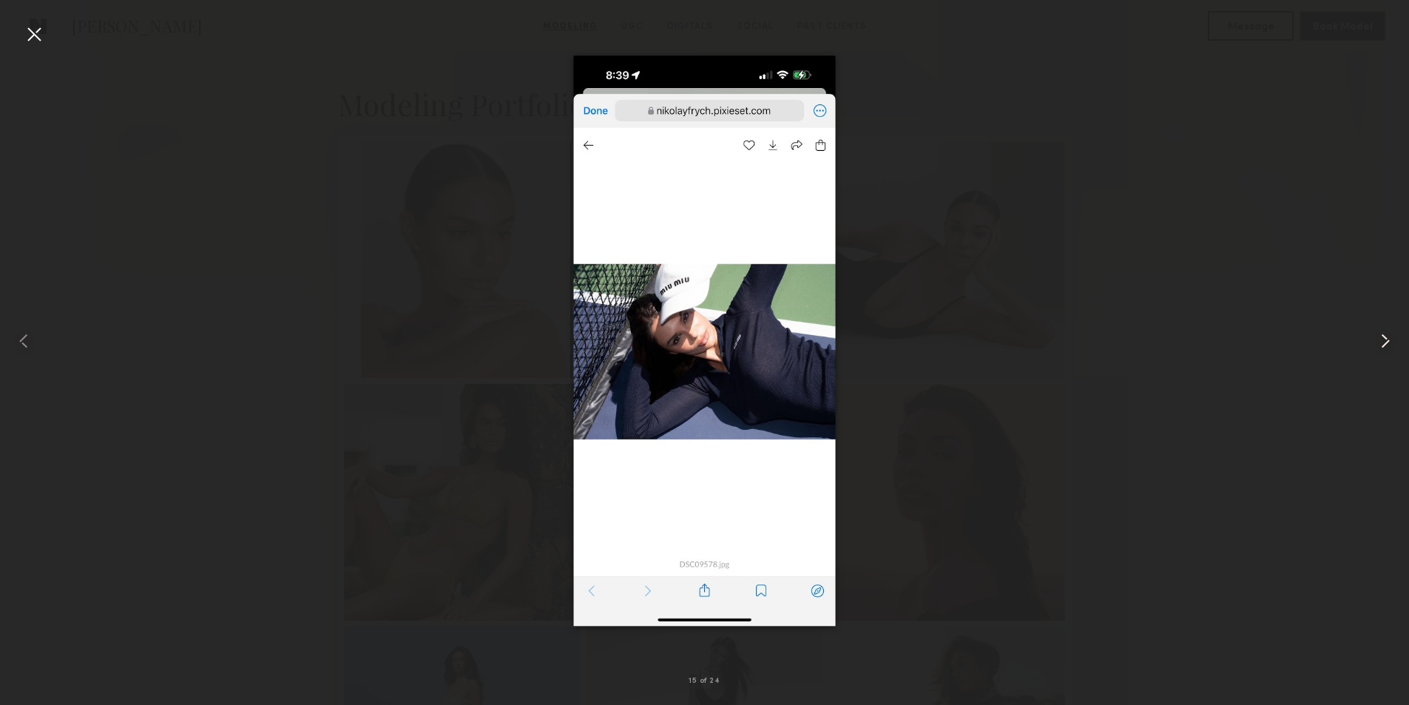
click at [1387, 343] on common-icon at bounding box center [1385, 341] width 24 height 24
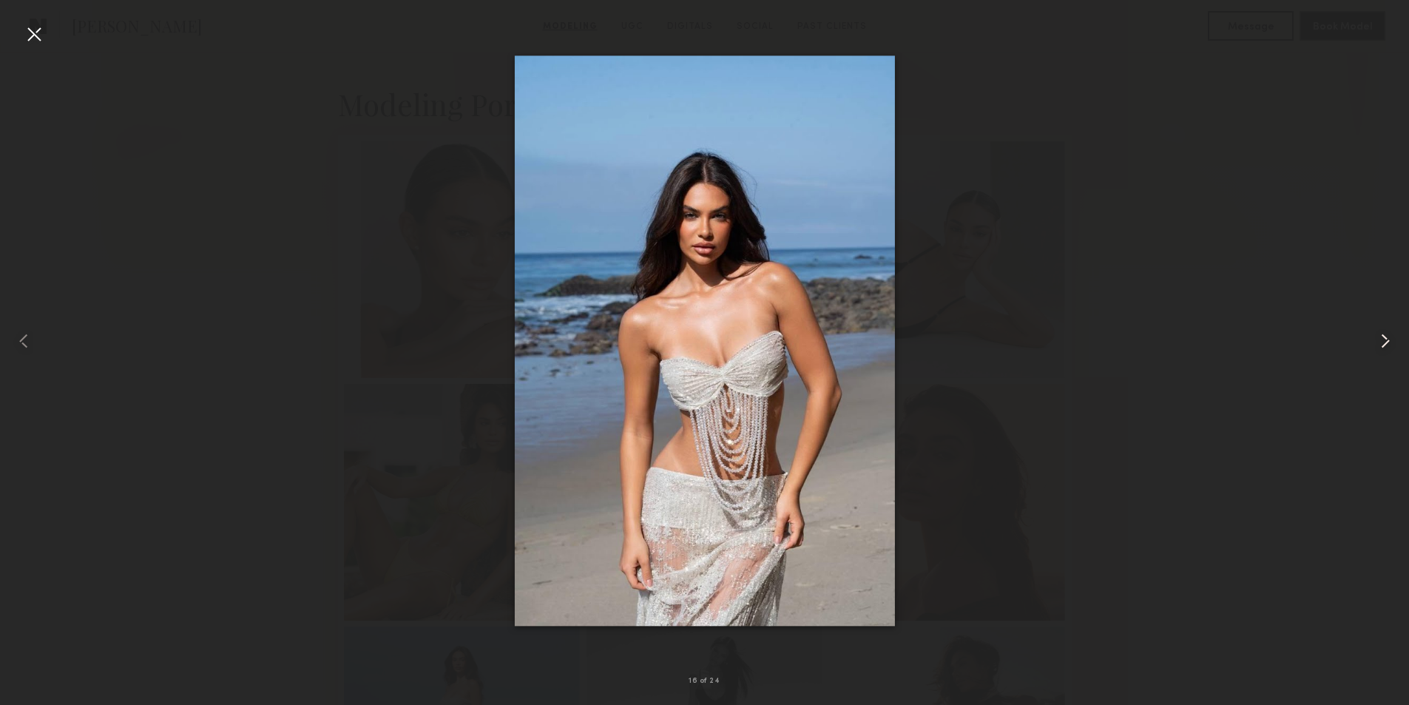
click at [1387, 343] on common-icon at bounding box center [1385, 341] width 24 height 24
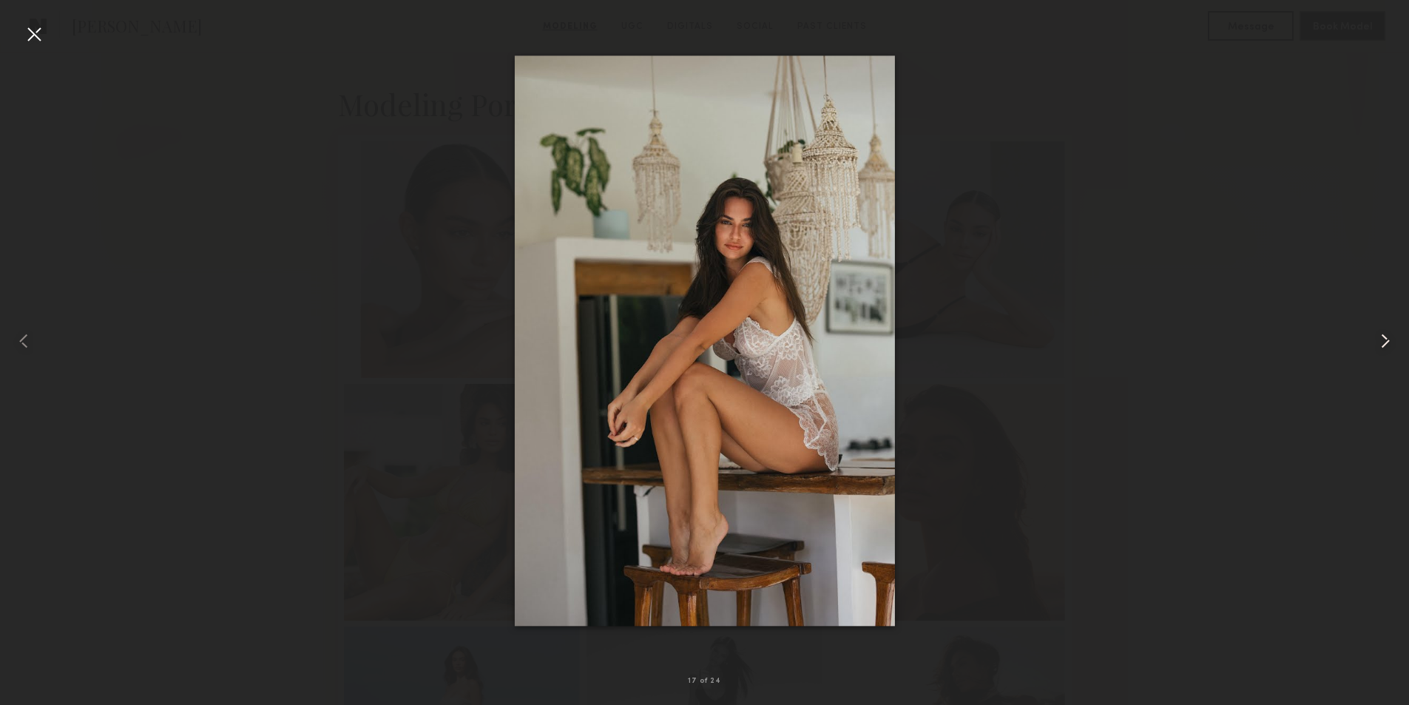
click at [1387, 343] on common-icon at bounding box center [1385, 341] width 24 height 24
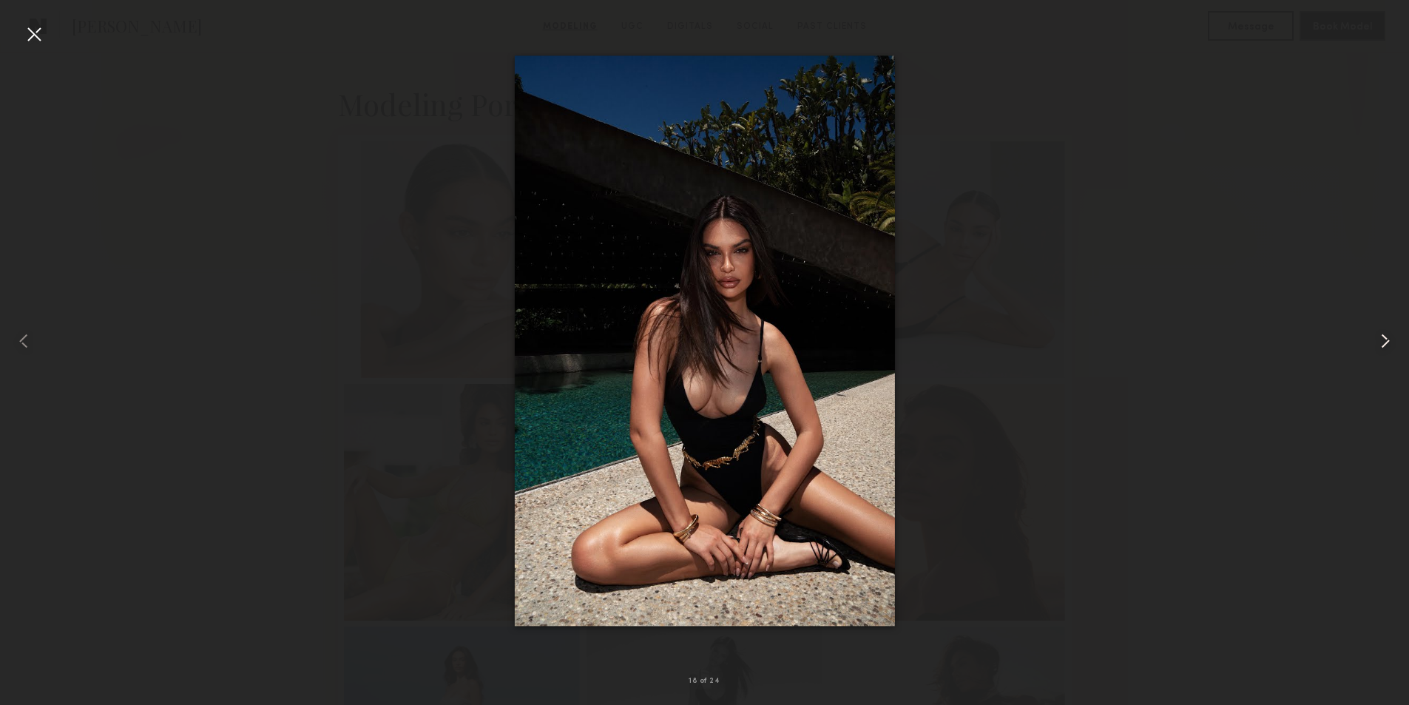
click at [1387, 343] on common-icon at bounding box center [1385, 341] width 24 height 24
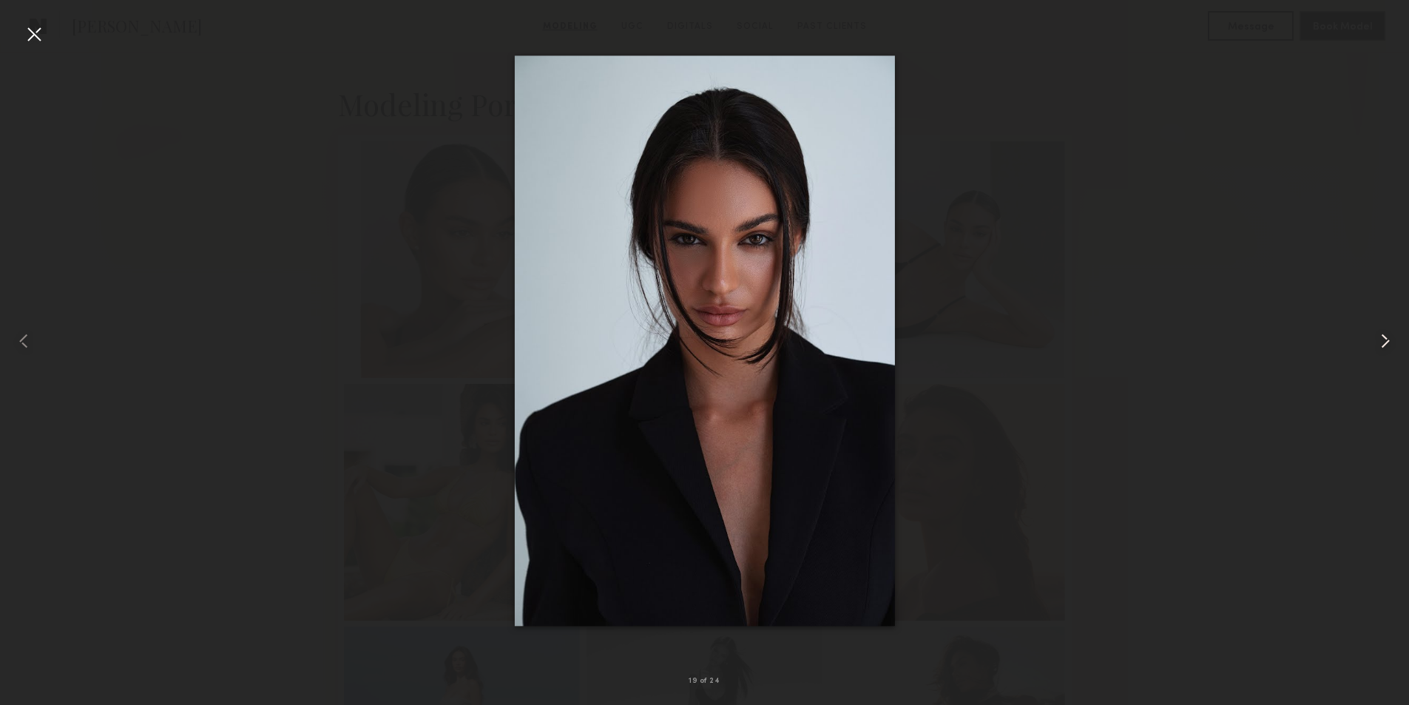
click at [1387, 343] on common-icon at bounding box center [1385, 341] width 24 height 24
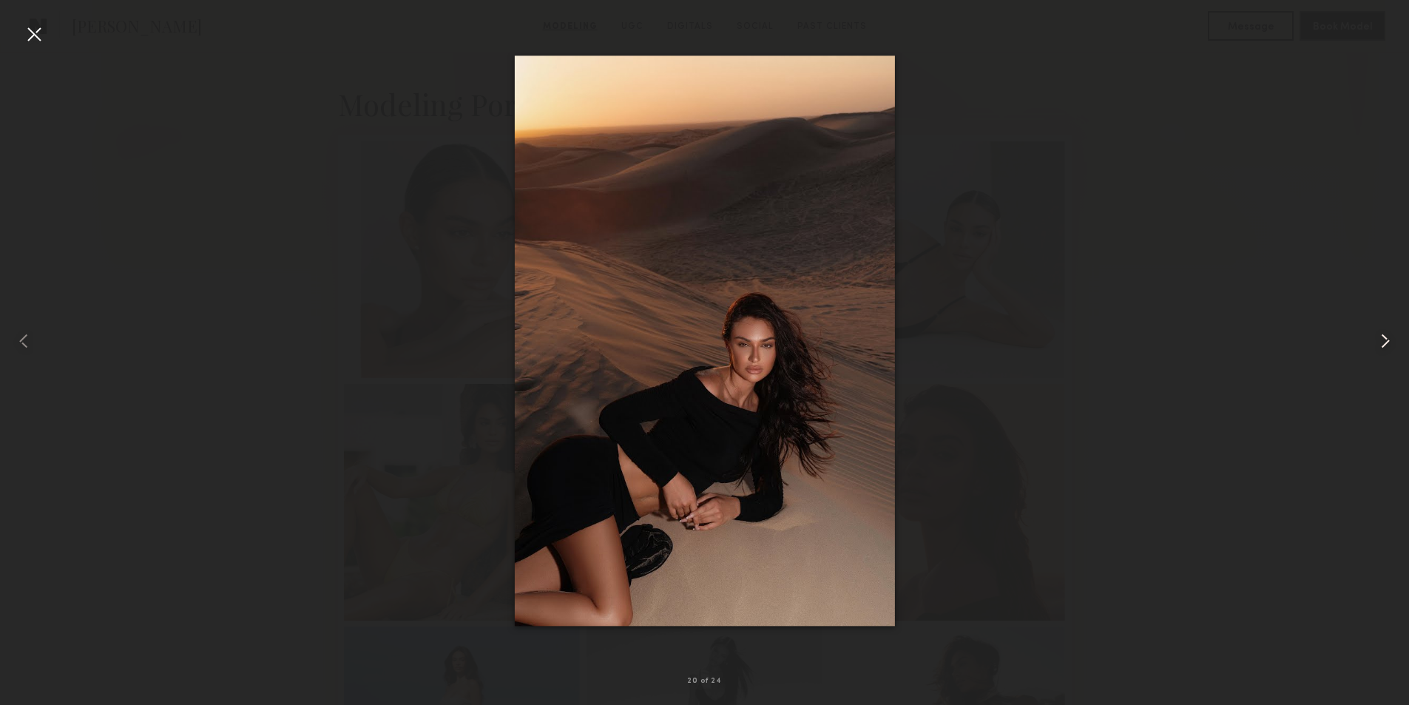
click at [1387, 343] on common-icon at bounding box center [1385, 341] width 24 height 24
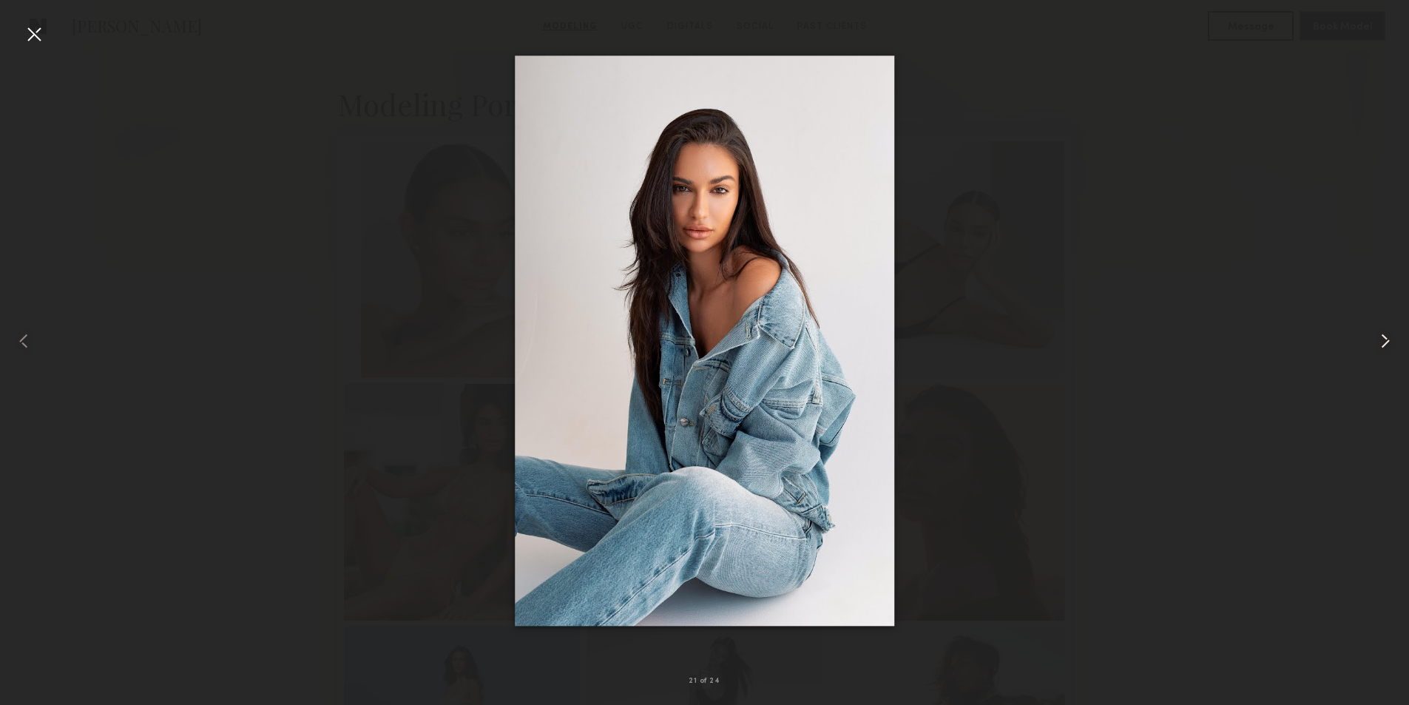
click at [1387, 343] on common-icon at bounding box center [1385, 341] width 24 height 24
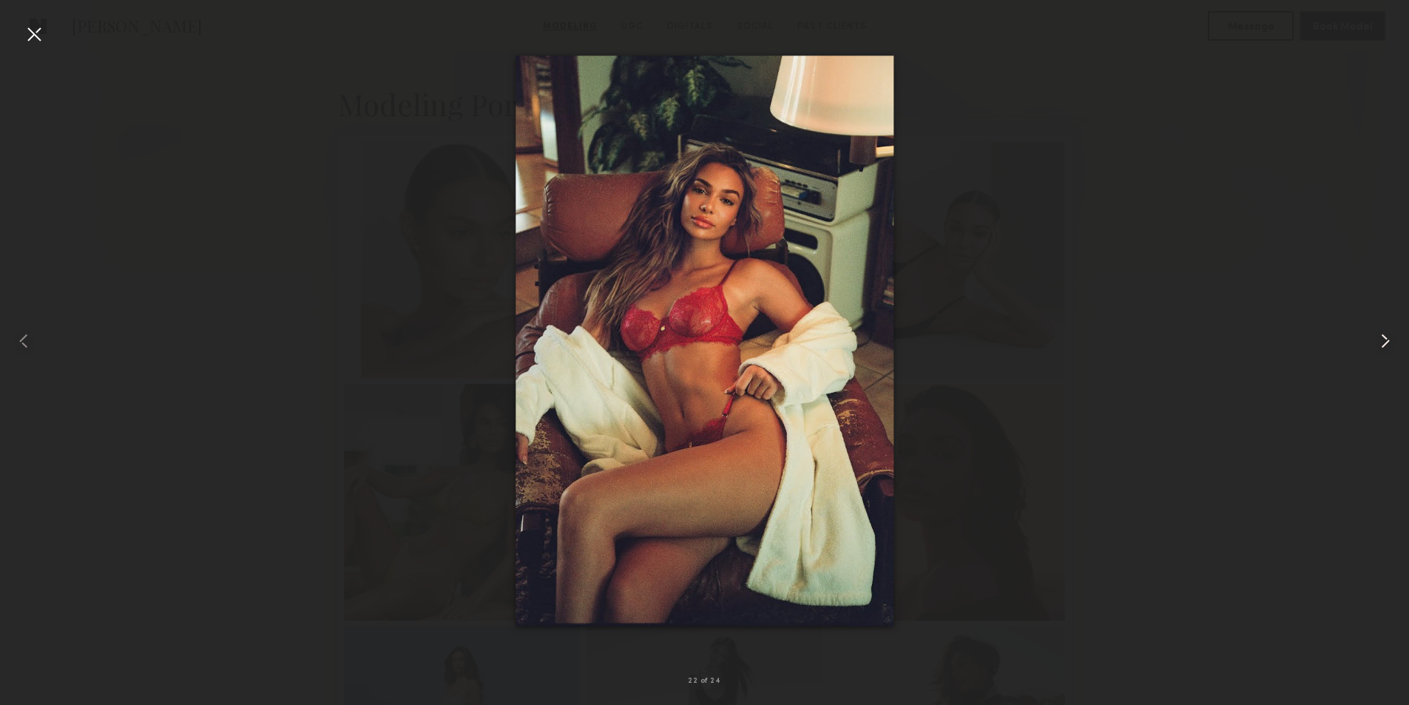
click at [1387, 343] on common-icon at bounding box center [1385, 341] width 24 height 24
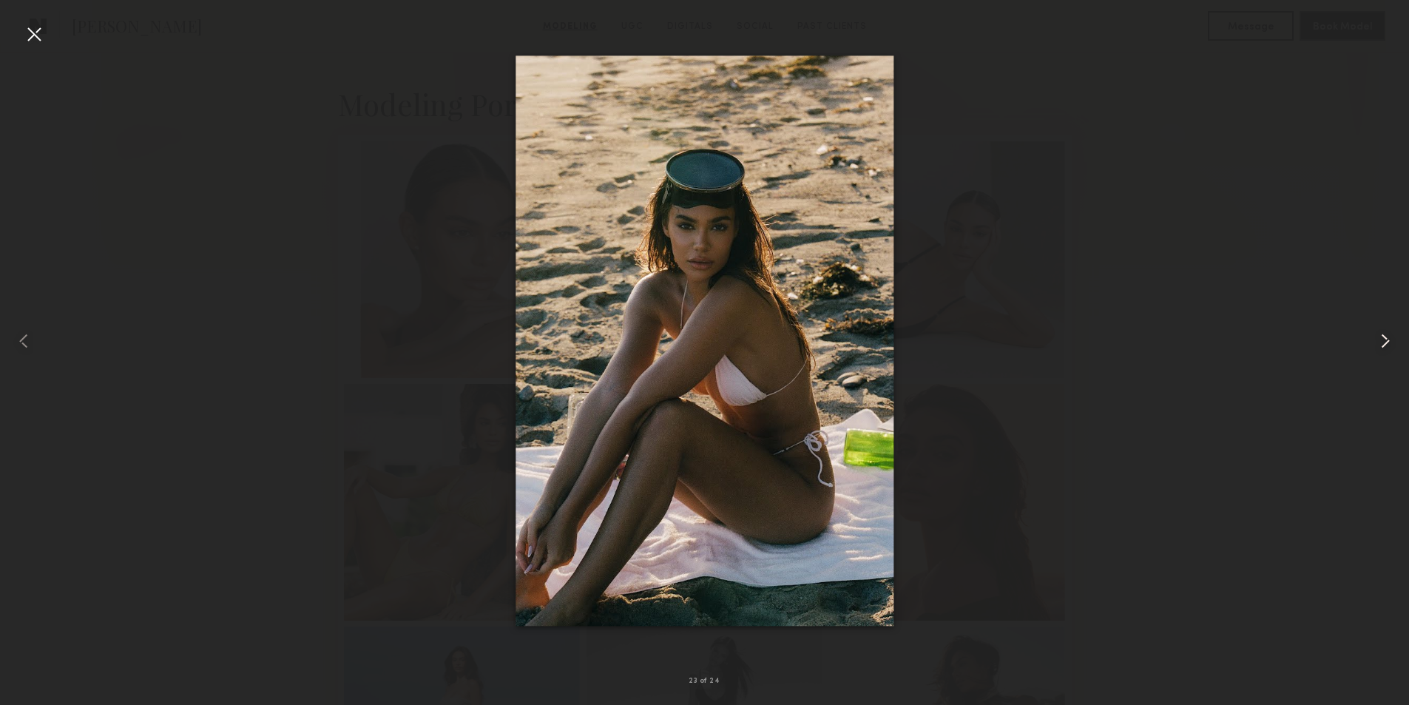
click at [1387, 343] on common-icon at bounding box center [1385, 341] width 24 height 24
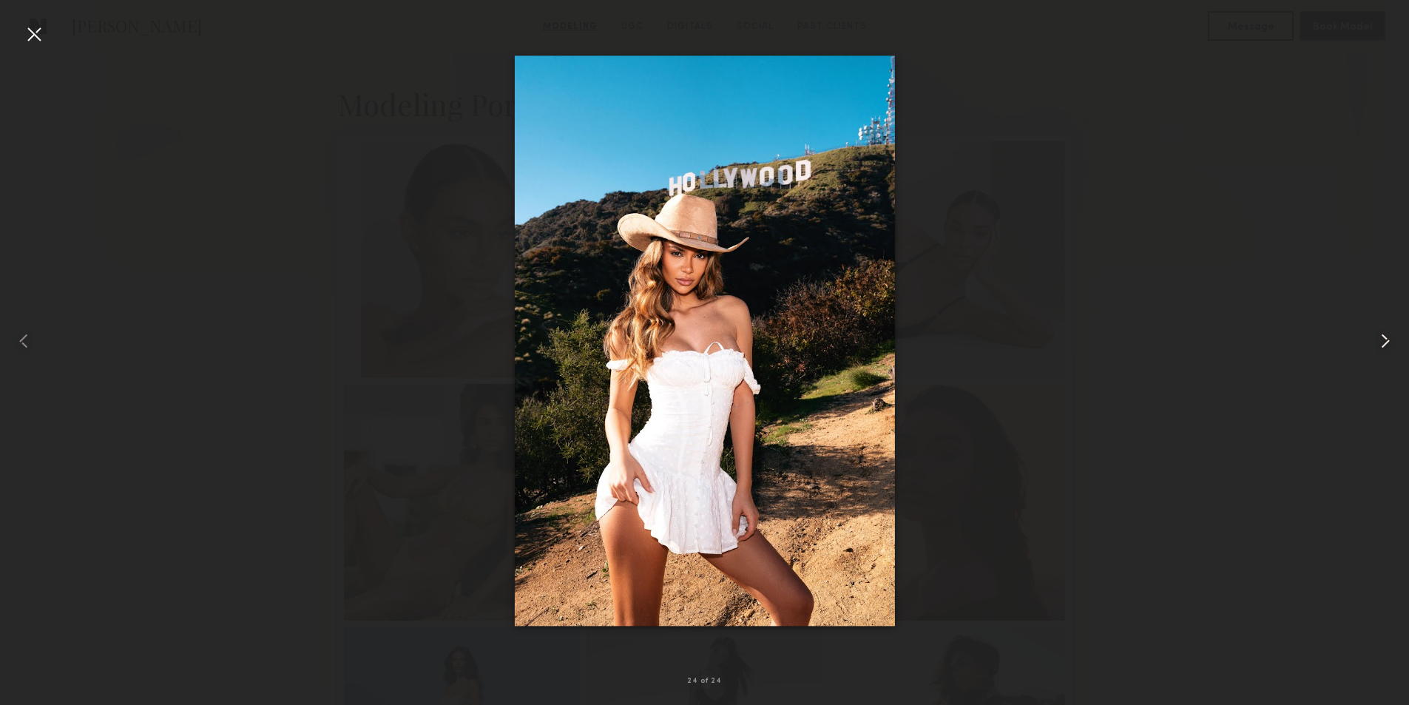
click at [1387, 343] on common-icon at bounding box center [1385, 341] width 24 height 24
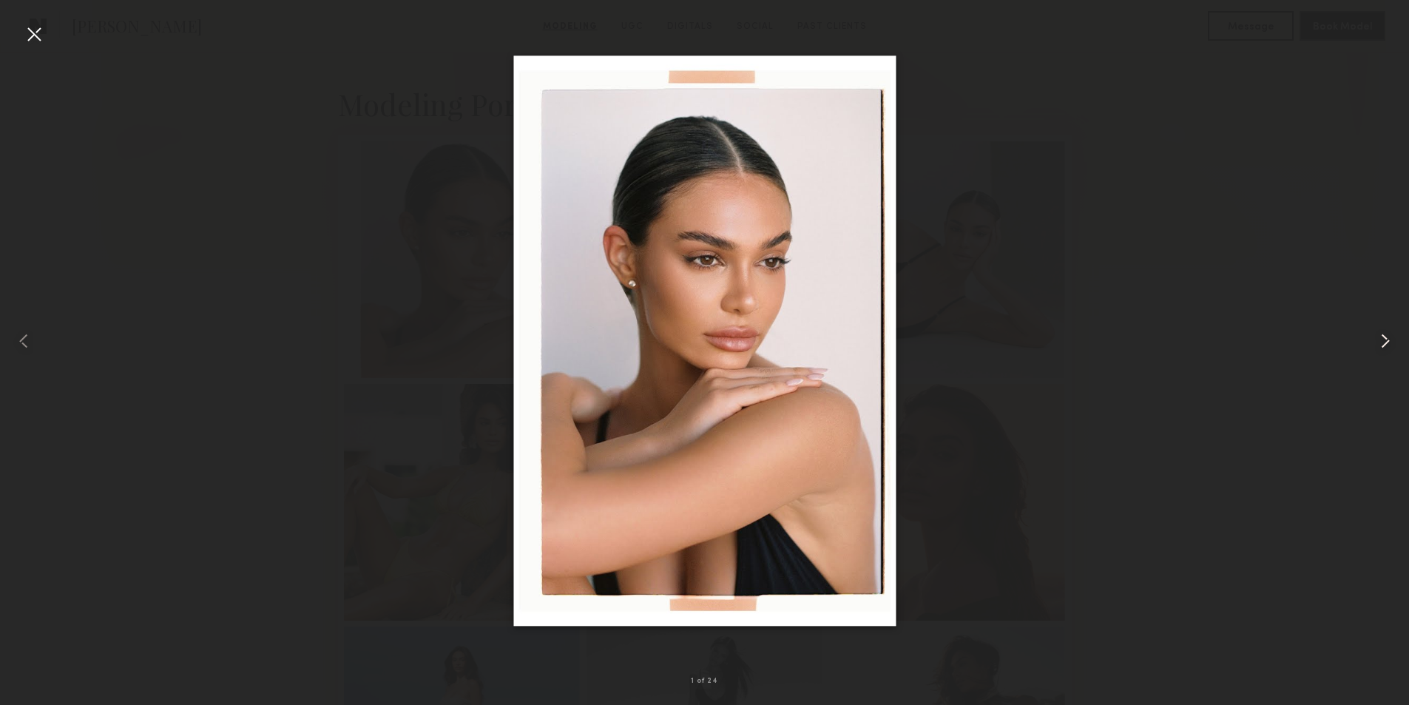
click at [1387, 343] on common-icon at bounding box center [1385, 341] width 24 height 24
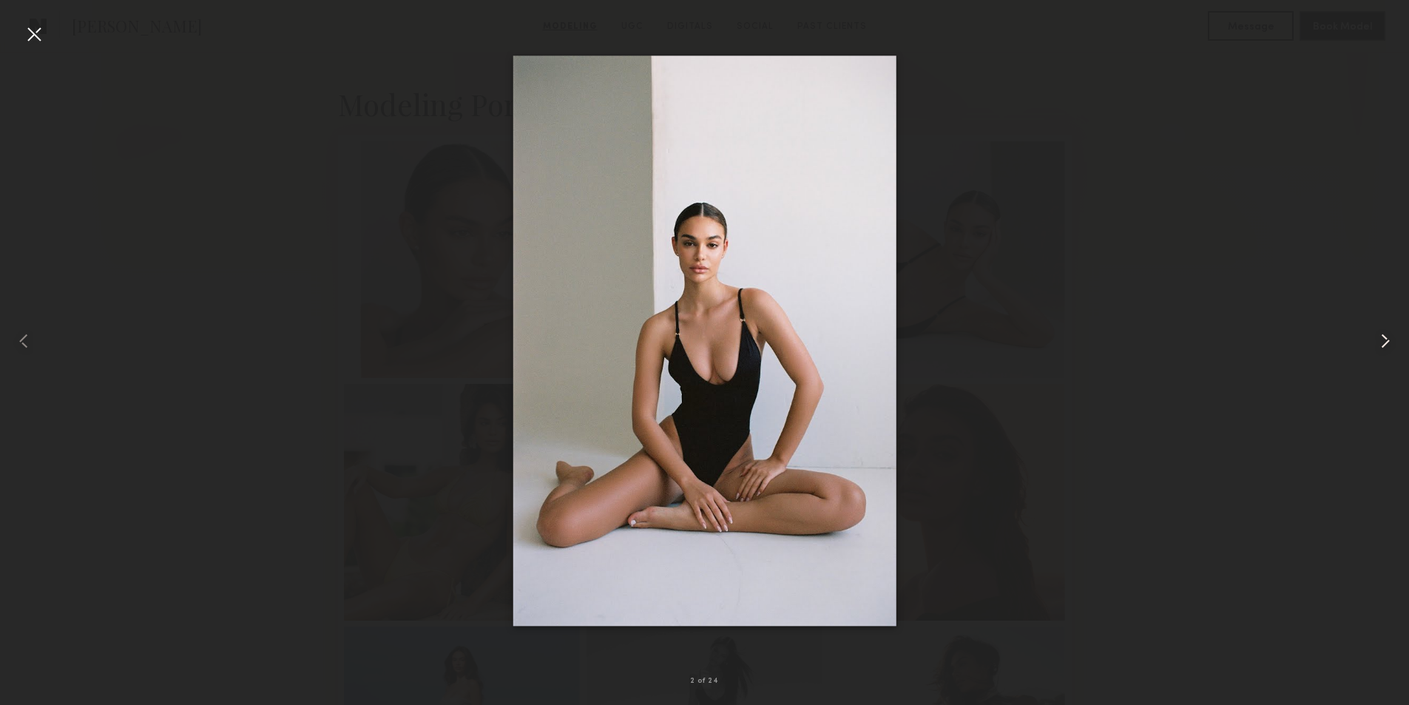
click at [1387, 343] on common-icon at bounding box center [1385, 341] width 24 height 24
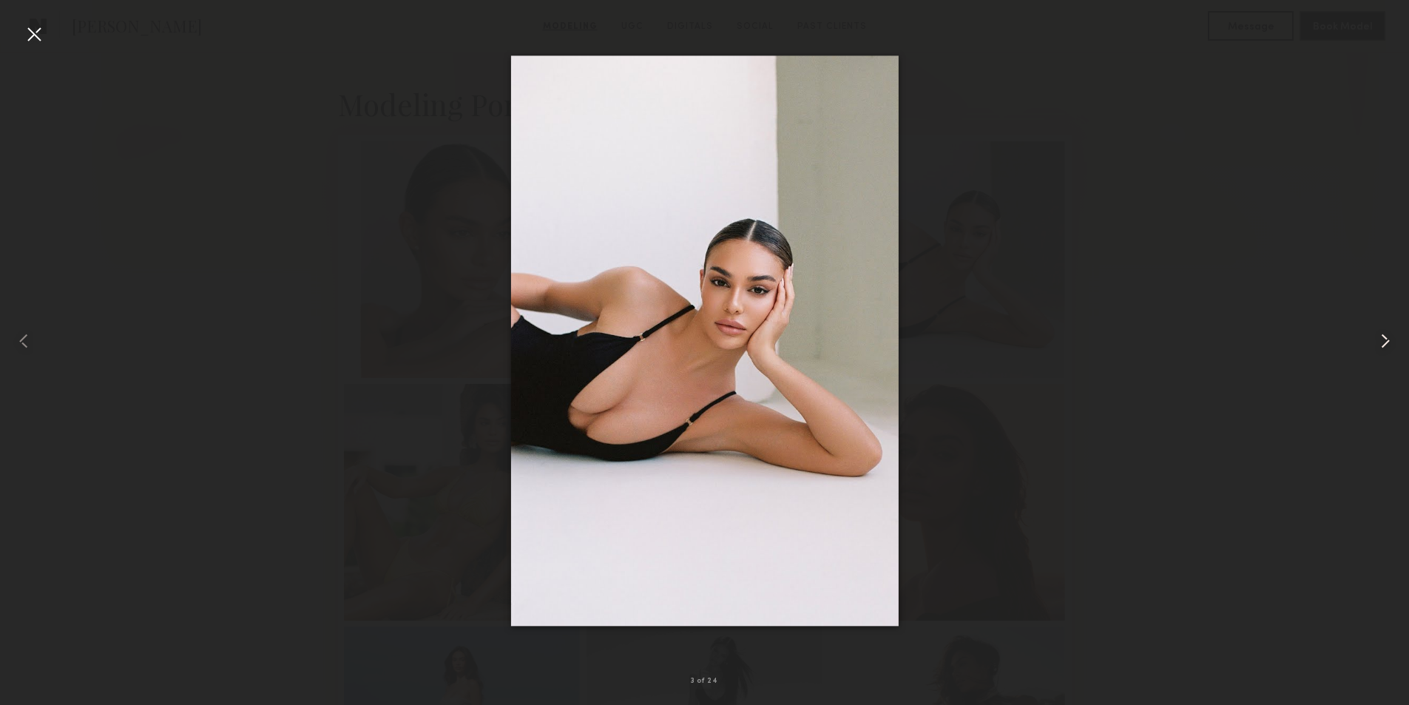
click at [1387, 343] on common-icon at bounding box center [1385, 341] width 24 height 24
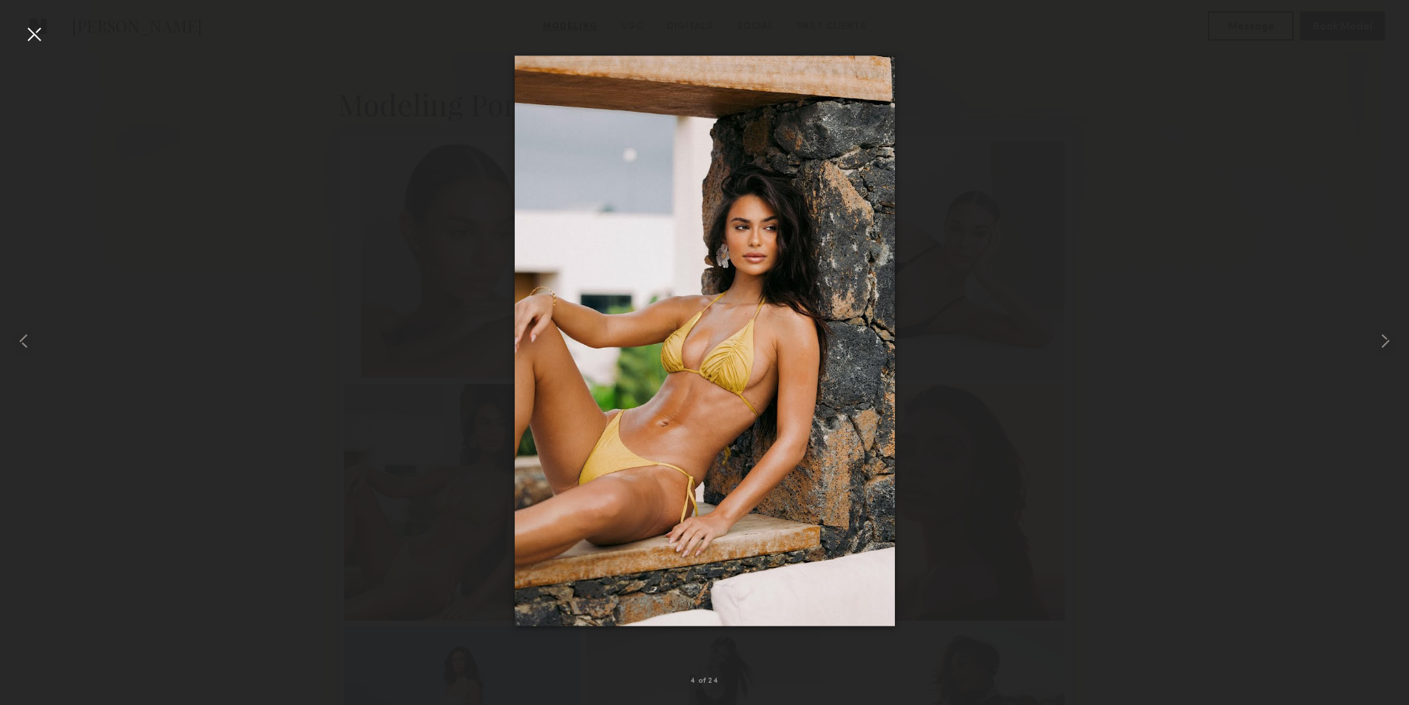
click at [24, 35] on div at bounding box center [34, 34] width 24 height 24
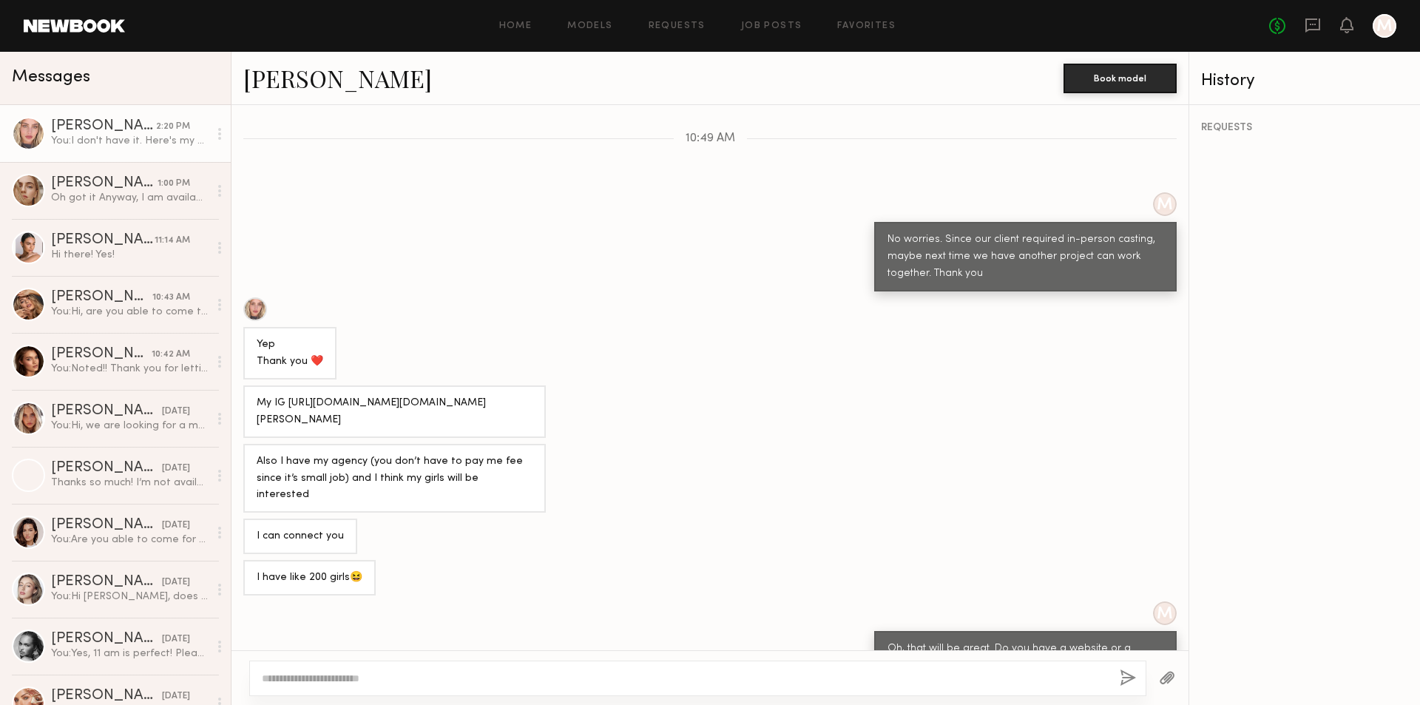
scroll to position [1545, 0]
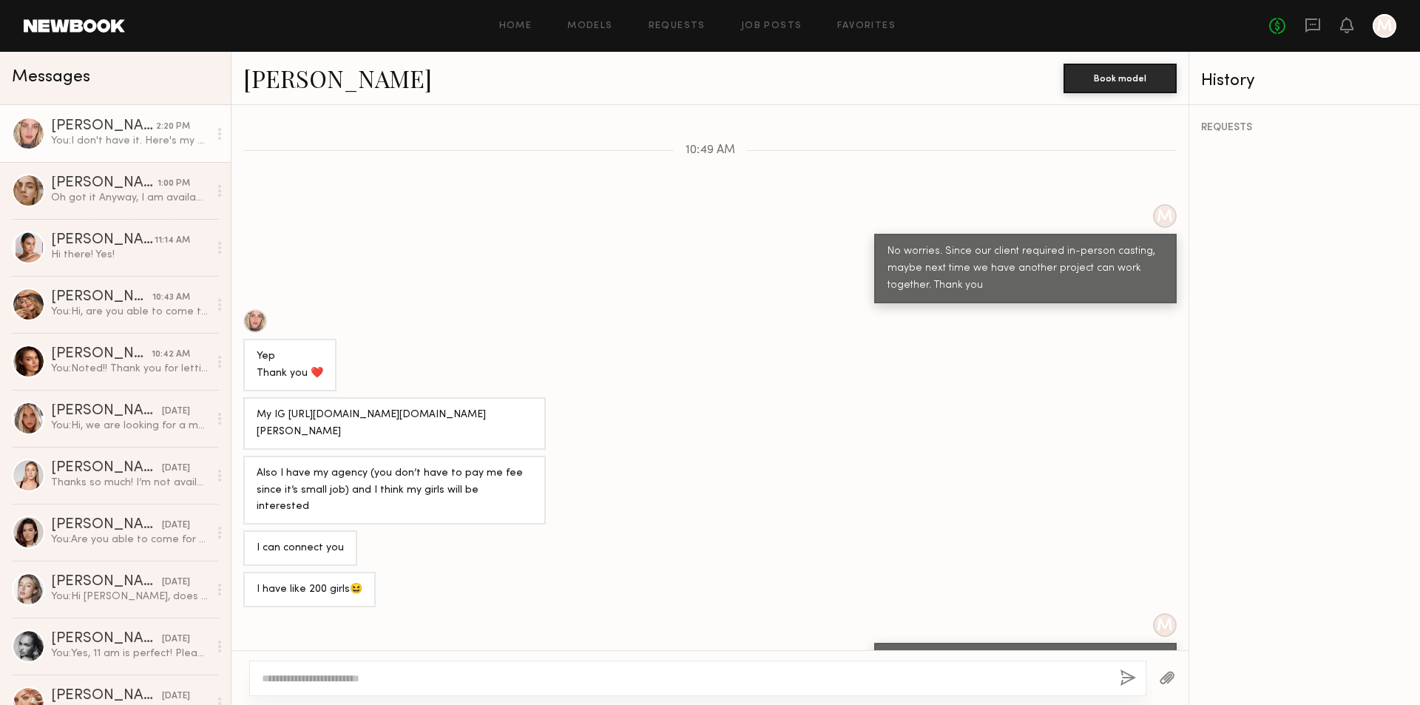
drag, startPoint x: 297, startPoint y: 387, endPoint x: 410, endPoint y: 414, distance: 117.1
click at [410, 414] on div "My IG [URL][DOMAIN_NAME][DOMAIN_NAME][PERSON_NAME]" at bounding box center [395, 424] width 276 height 34
copy div "tps://www.instagram.com/sabina.kravchenko?igsh=MXRlMWF4eGhzNjZtbw=="
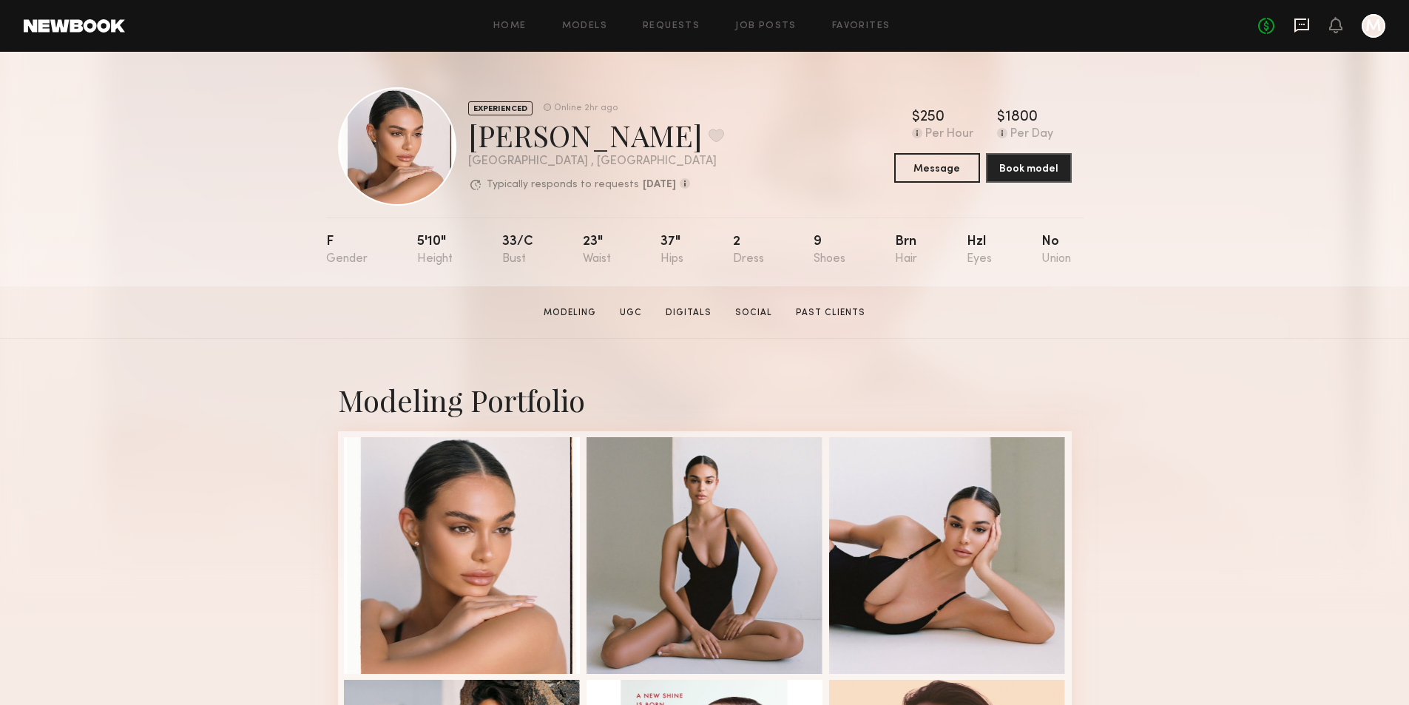
click at [1304, 30] on icon at bounding box center [1301, 25] width 15 height 14
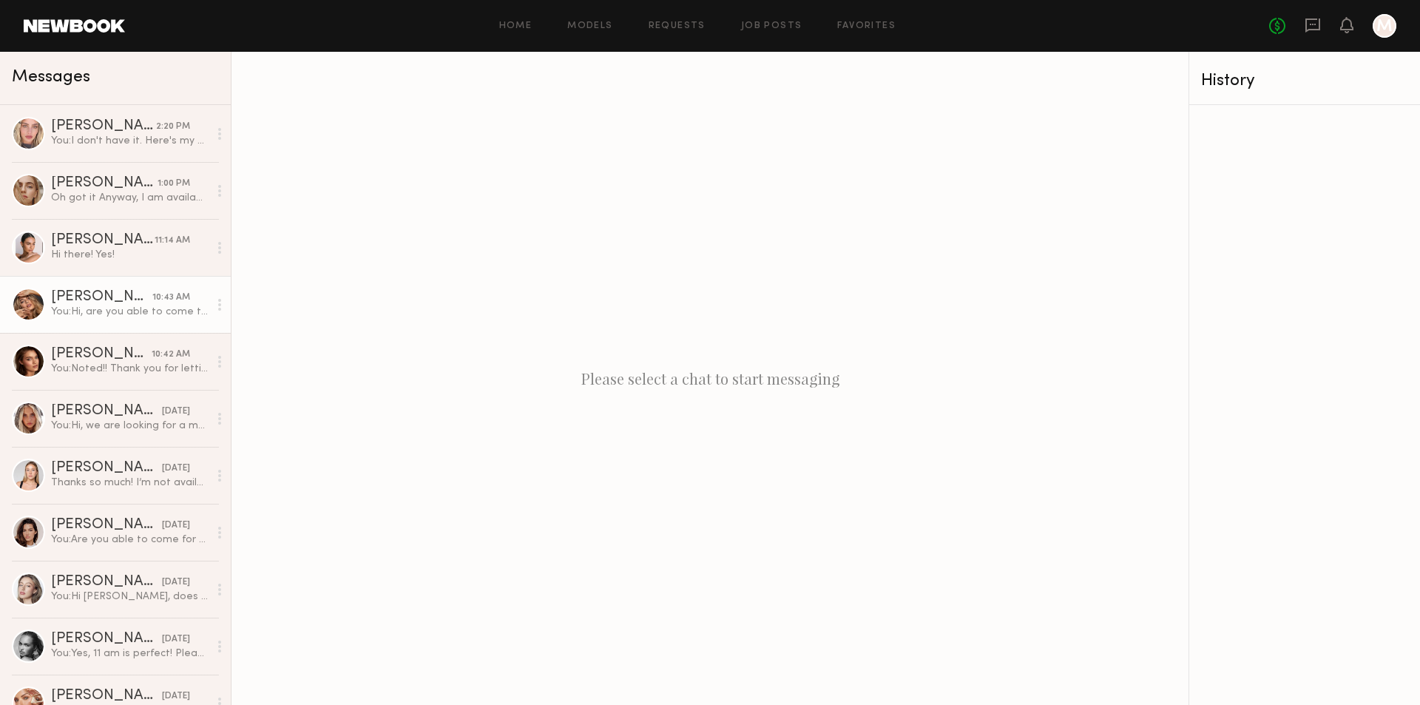
click at [152, 302] on div "10:43 AM" at bounding box center [171, 298] width 38 height 14
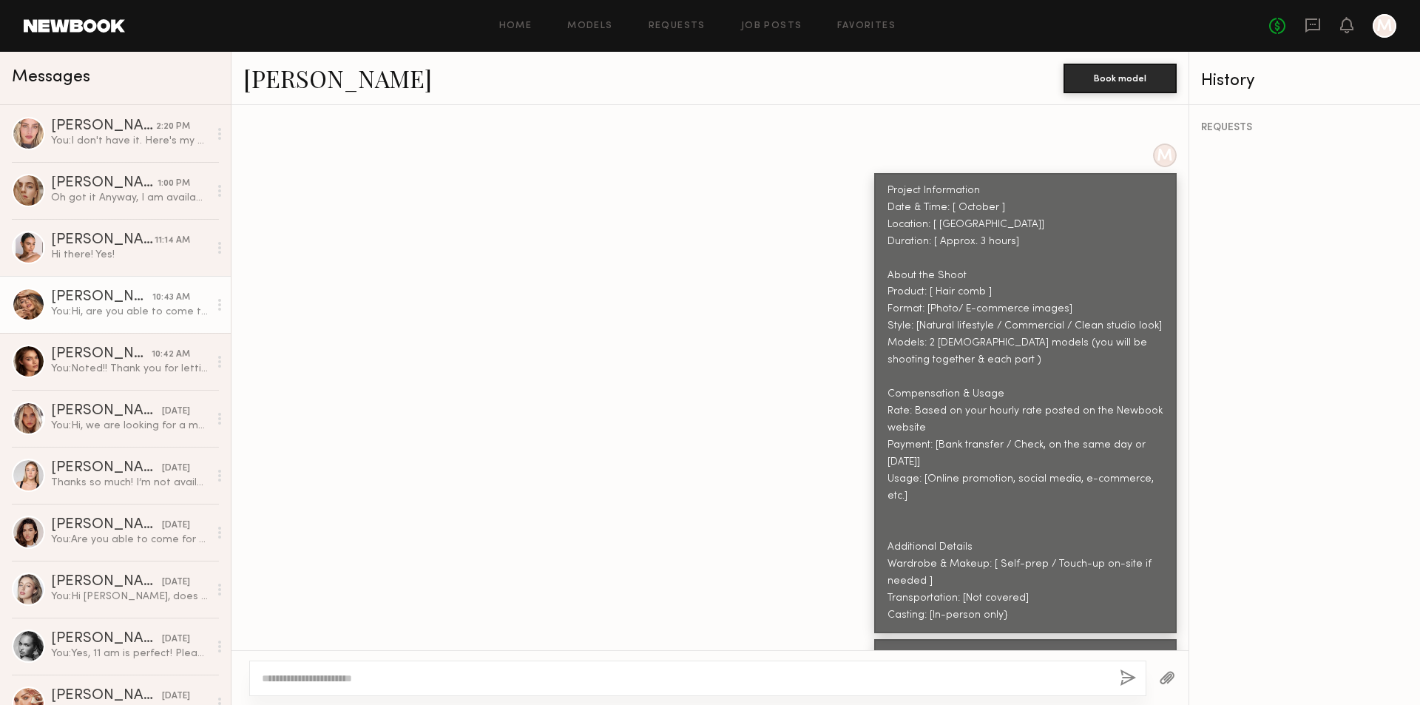
scroll to position [980, 0]
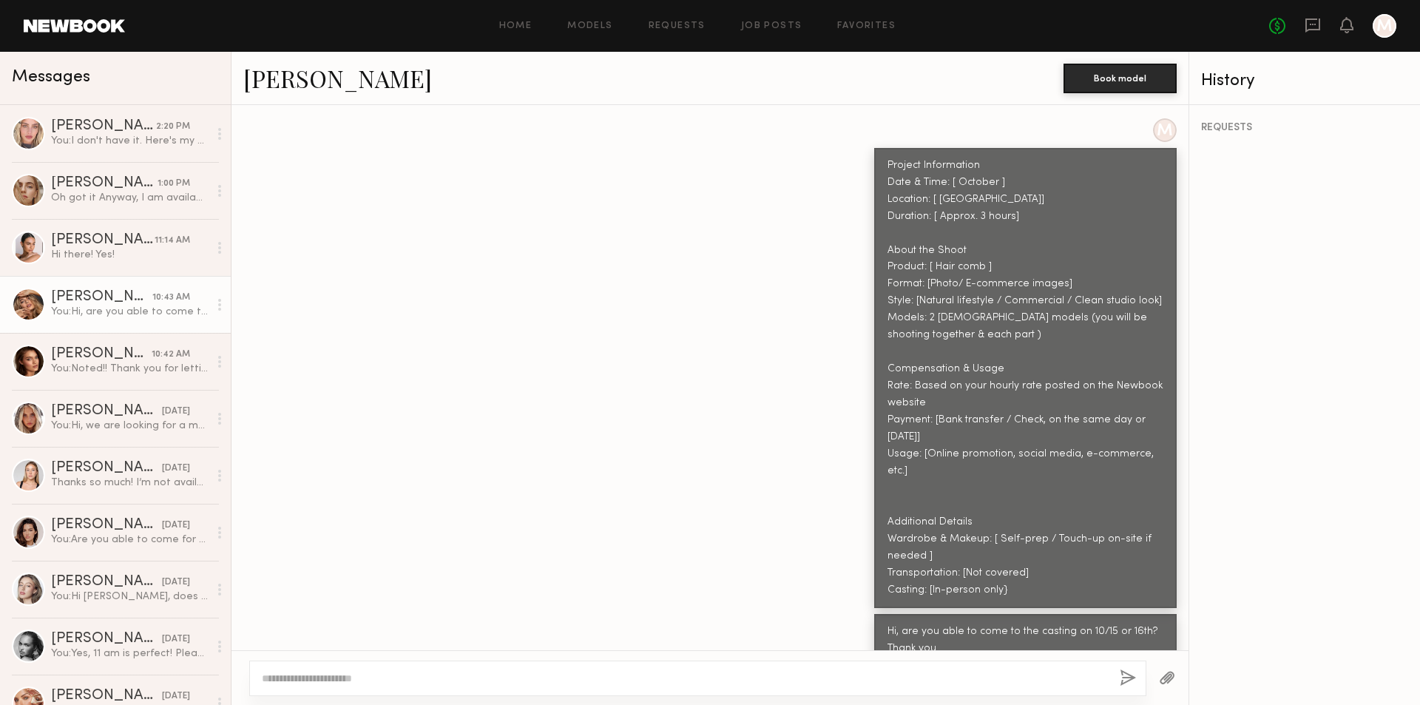
click at [534, 686] on div at bounding box center [697, 677] width 897 height 35
click at [535, 677] on textarea at bounding box center [685, 678] width 846 height 15
type textarea "*"
